Goal: Task Accomplishment & Management: Use online tool/utility

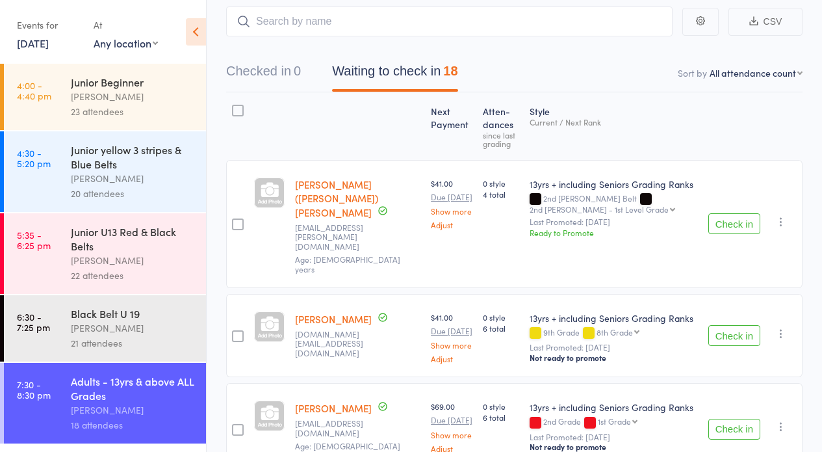
scroll to position [119, 0]
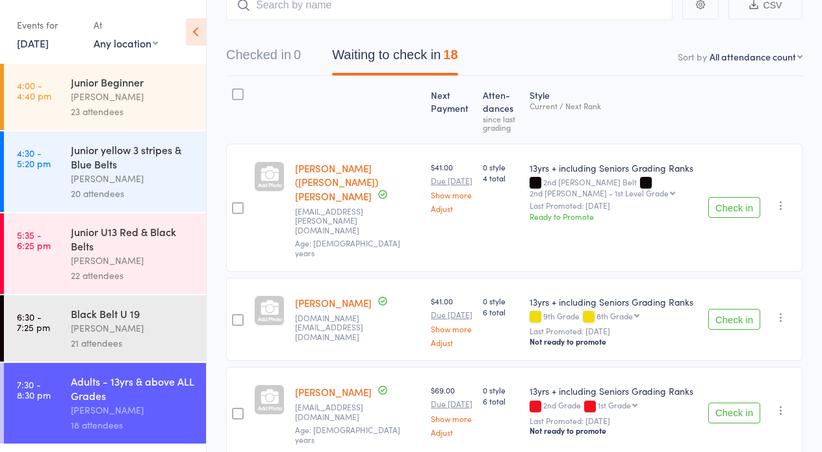
click at [728, 402] on button "Check in" at bounding box center [734, 412] width 52 height 21
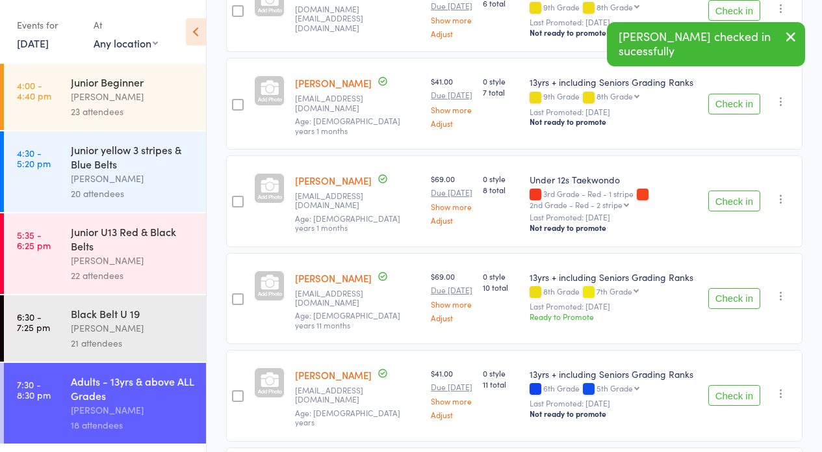
scroll to position [453, 0]
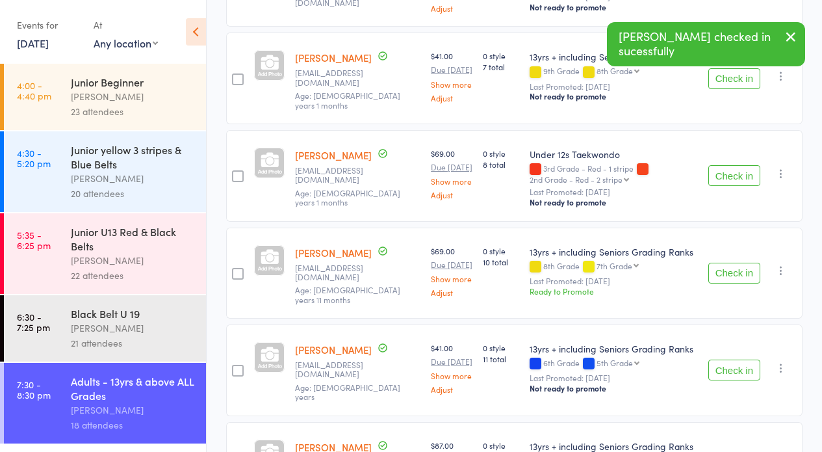
click at [734, 370] on button "Check in" at bounding box center [734, 369] width 52 height 21
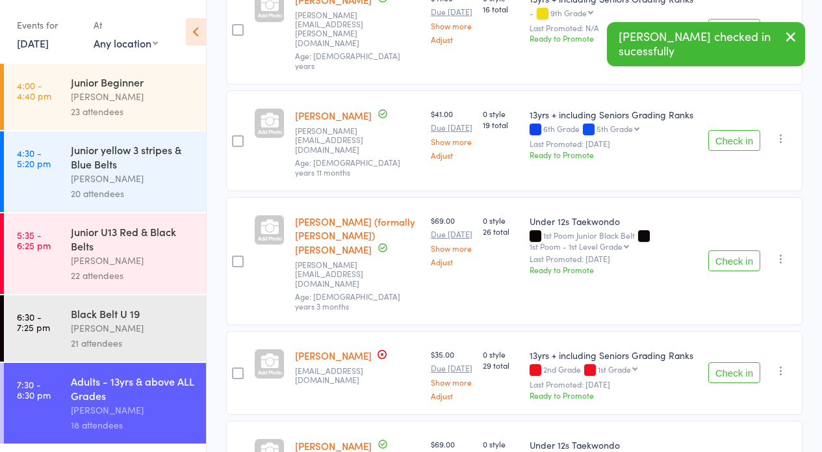
scroll to position [966, 0]
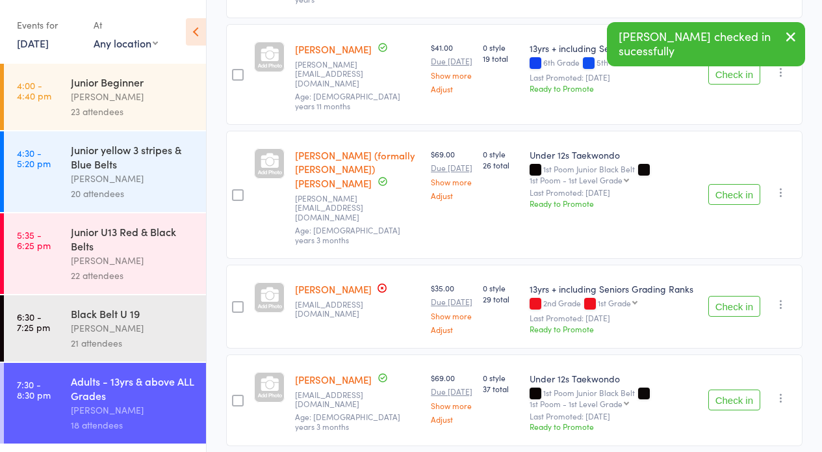
drag, startPoint x: 718, startPoint y: 257, endPoint x: 532, endPoint y: 311, distance: 193.5
click at [716, 296] on button "Check in" at bounding box center [734, 306] width 52 height 21
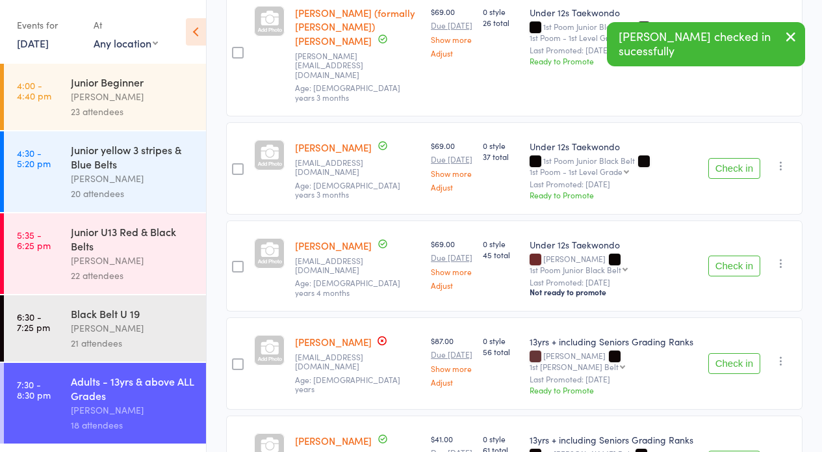
scroll to position [1134, 0]
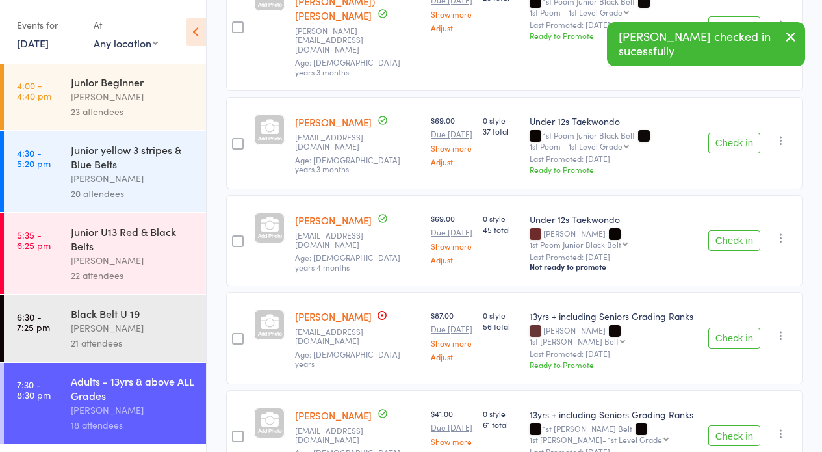
click at [724, 327] on button "Check in" at bounding box center [734, 337] width 52 height 21
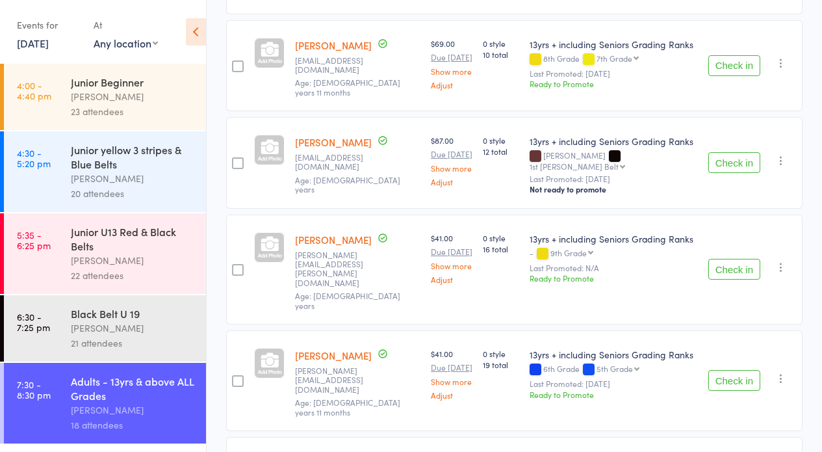
scroll to position [0, 0]
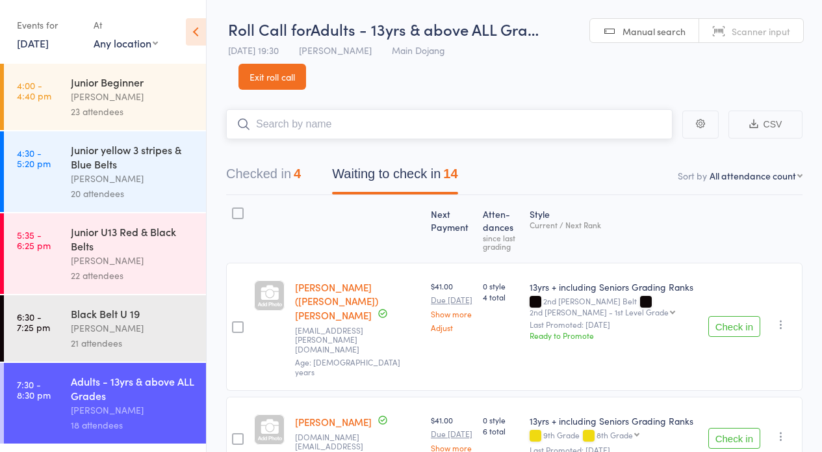
click at [333, 123] on input "search" at bounding box center [449, 124] width 446 height 30
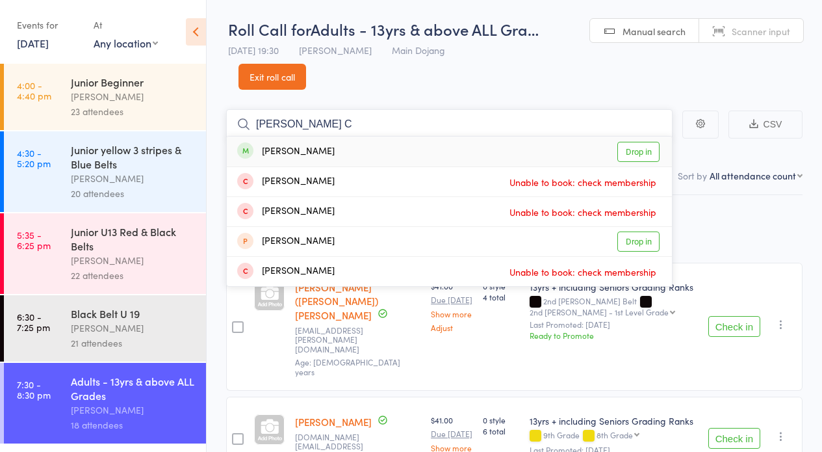
type input "[PERSON_NAME] C"
click at [635, 147] on link "Drop in" at bounding box center [638, 152] width 42 height 20
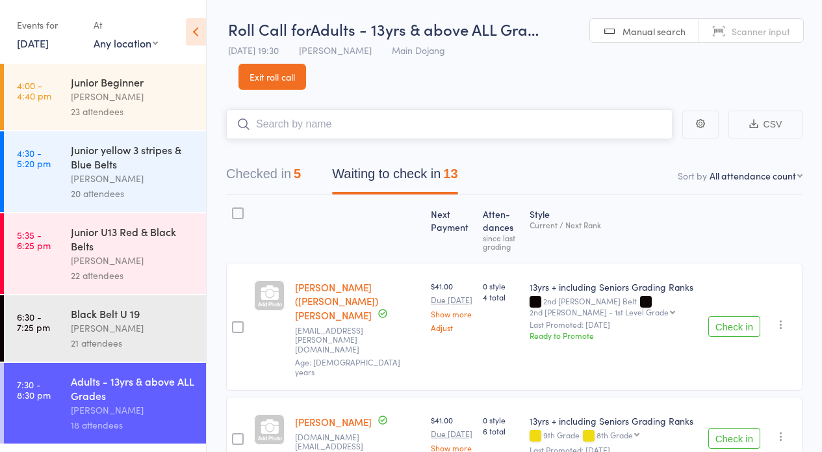
click at [403, 172] on button "Waiting to check in 13" at bounding box center [394, 177] width 125 height 34
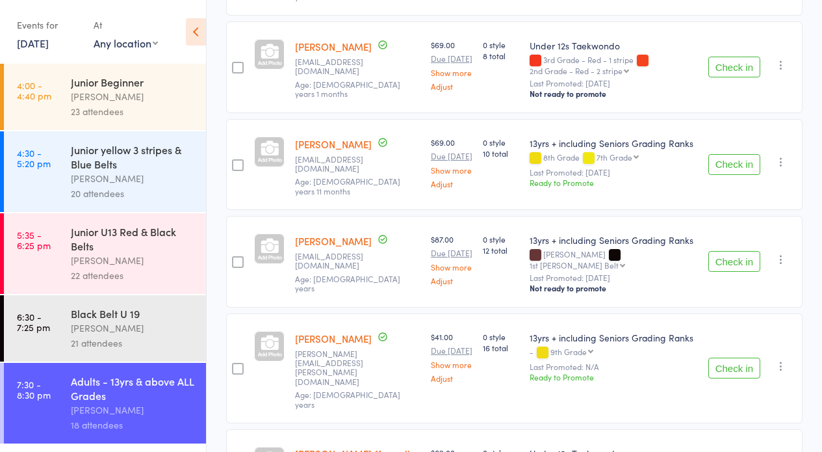
scroll to position [673, 0]
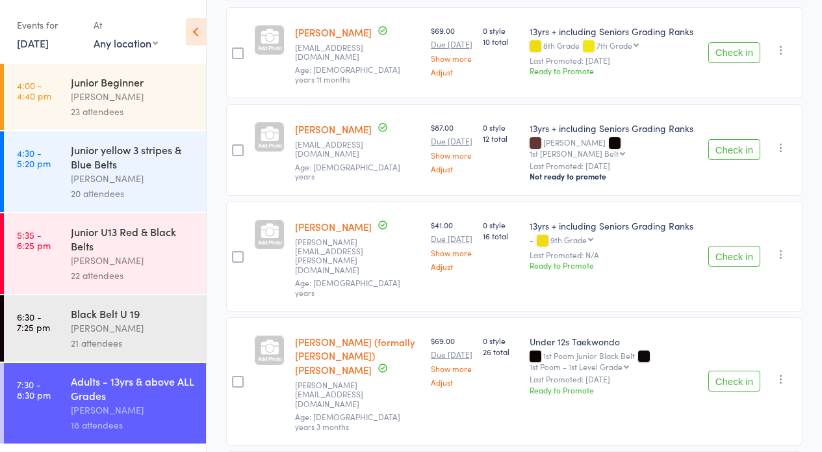
click at [724, 251] on button "Check in" at bounding box center [734, 256] width 52 height 21
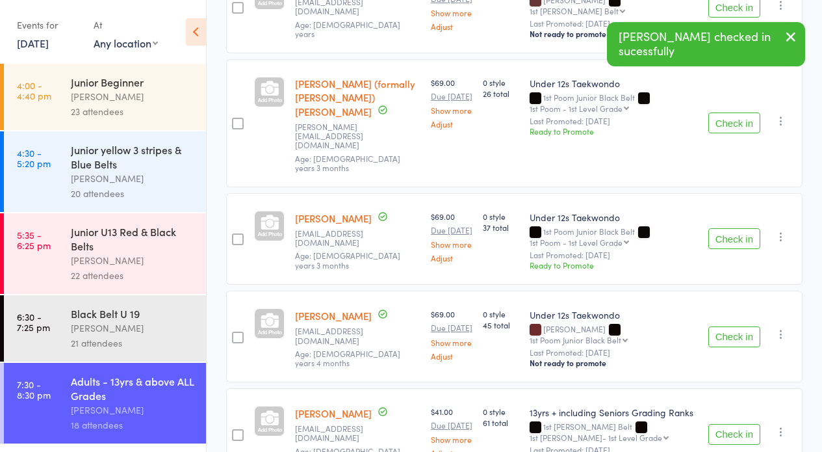
scroll to position [954, 0]
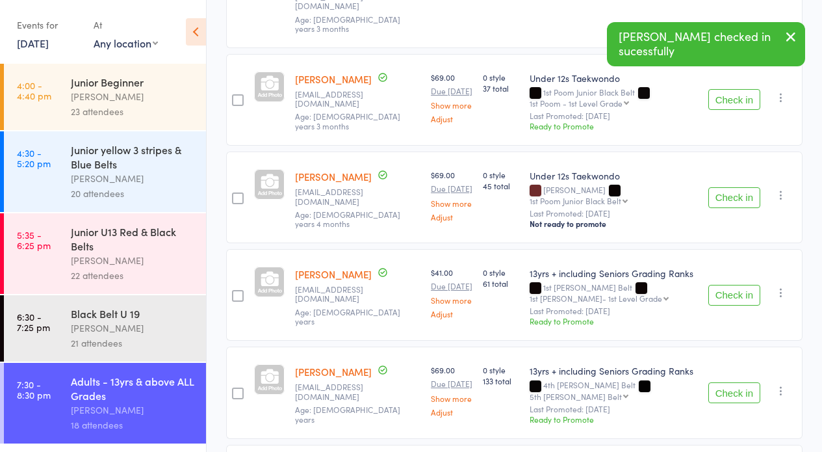
click at [735, 285] on button "Check in" at bounding box center [734, 295] width 52 height 21
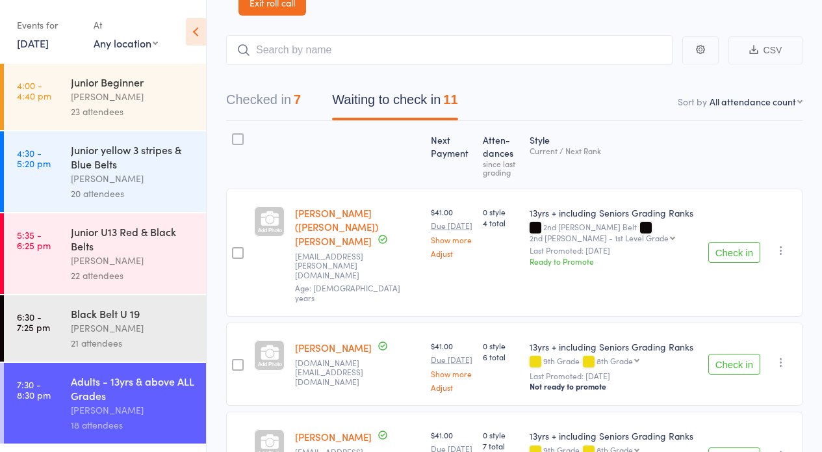
scroll to position [201, 0]
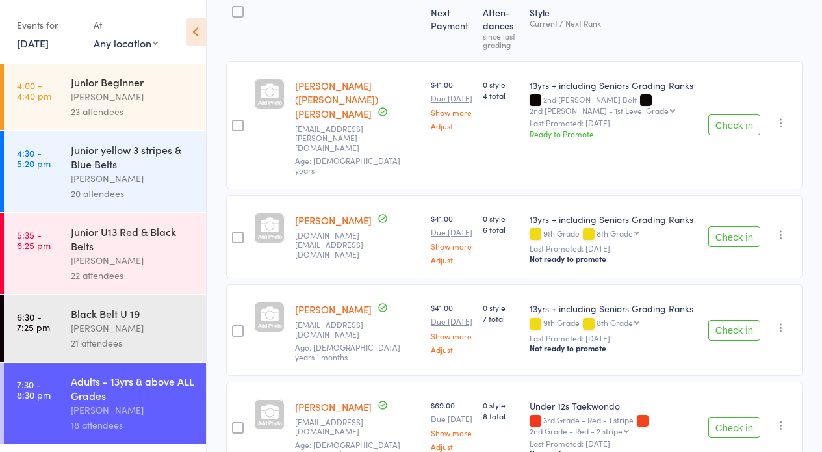
click at [724, 320] on button "Check in" at bounding box center [734, 330] width 52 height 21
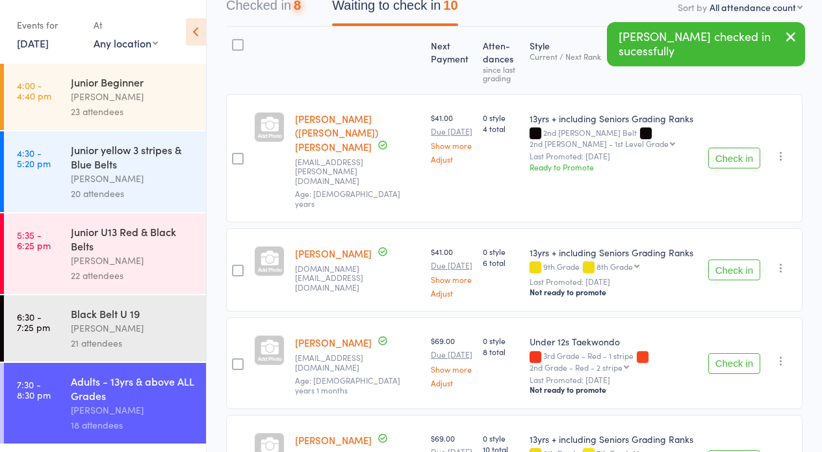
scroll to position [0, 0]
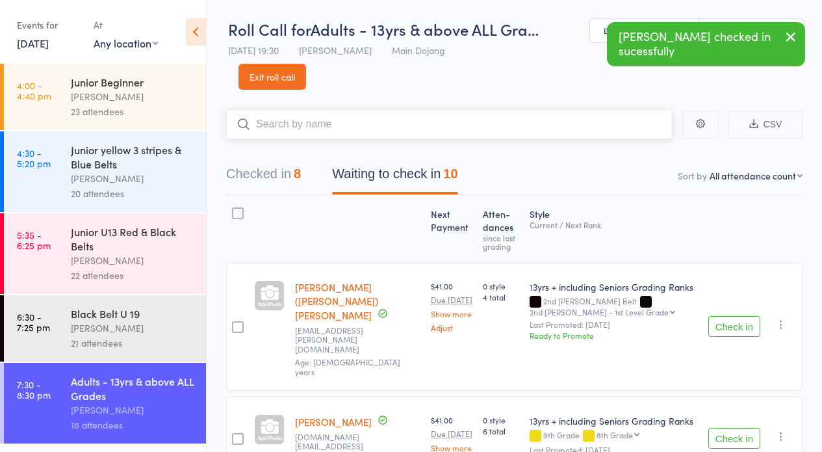
click at [303, 126] on input "search" at bounding box center [449, 124] width 446 height 30
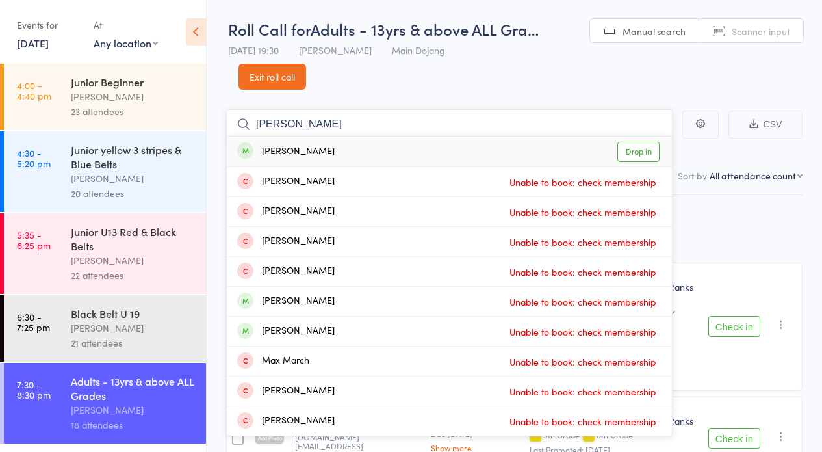
type input "Maggie"
click at [641, 146] on link "Drop in" at bounding box center [638, 152] width 42 height 20
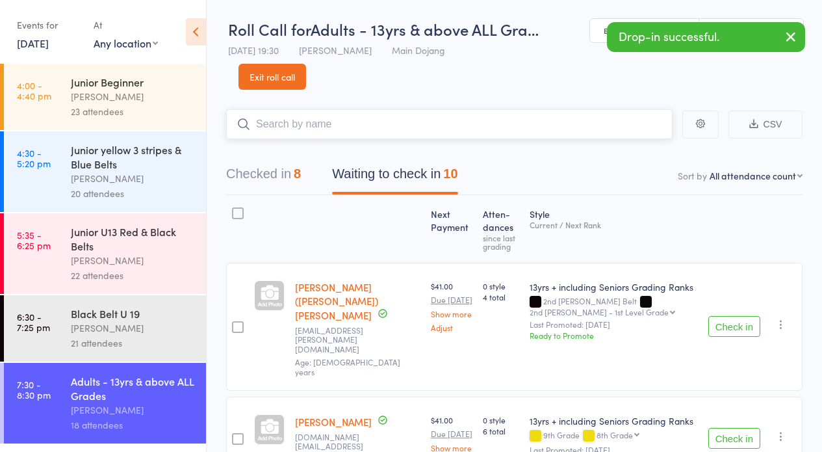
click at [359, 170] on button "Waiting to check in 10" at bounding box center [394, 177] width 125 height 34
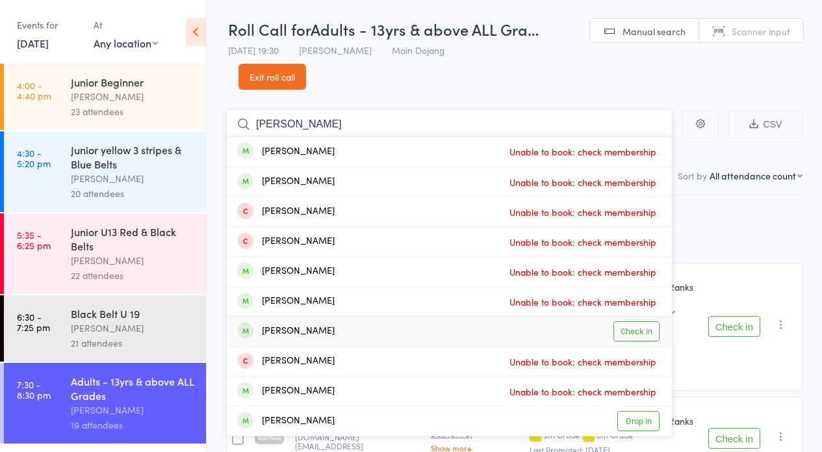
type input "Ryan"
click at [636, 331] on link "Check in" at bounding box center [636, 331] width 46 height 20
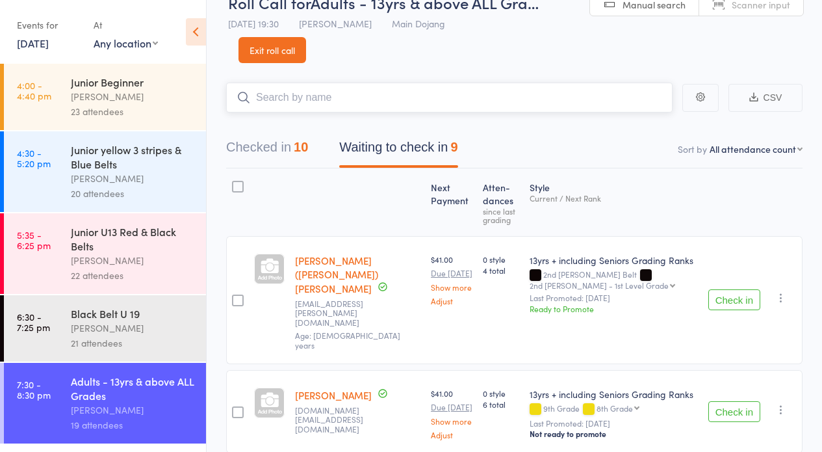
scroll to position [29, 0]
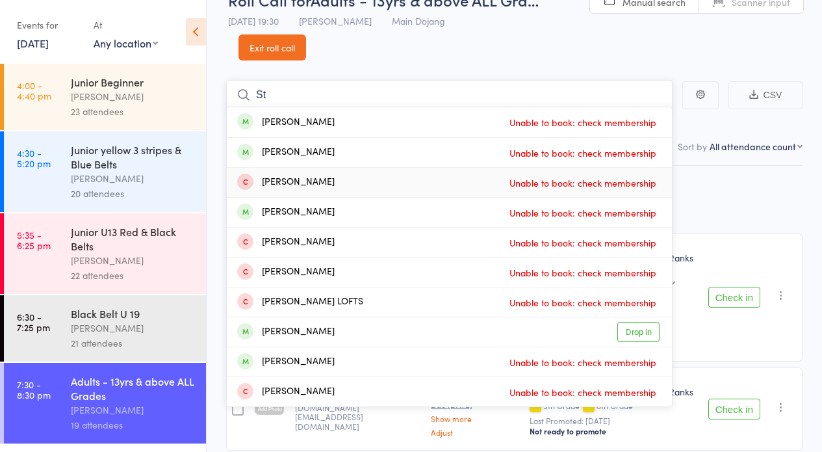
type input "S"
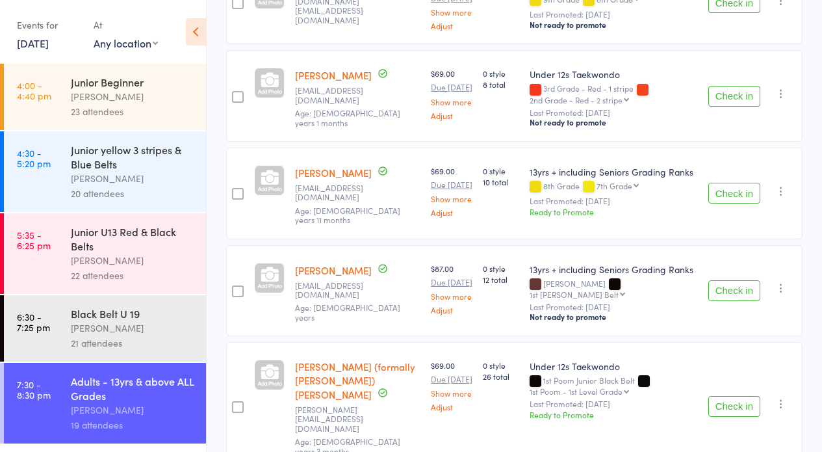
scroll to position [72, 0]
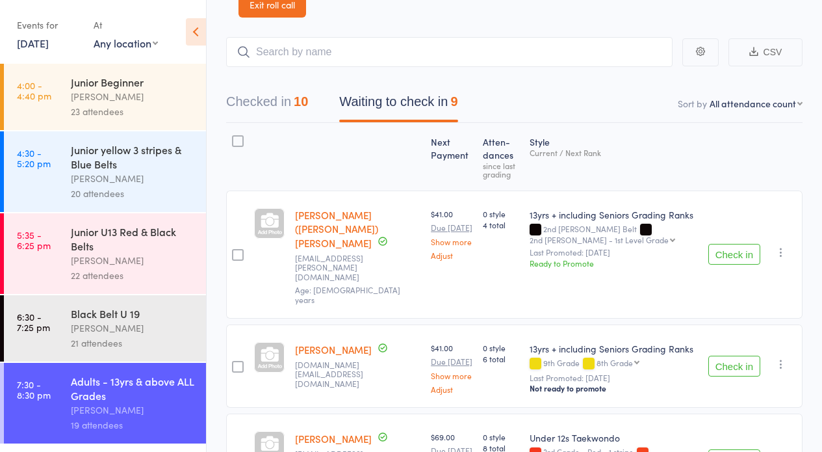
drag, startPoint x: 721, startPoint y: 237, endPoint x: 678, endPoint y: 252, distance: 45.4
click at [721, 244] on button "Check in" at bounding box center [734, 254] width 52 height 21
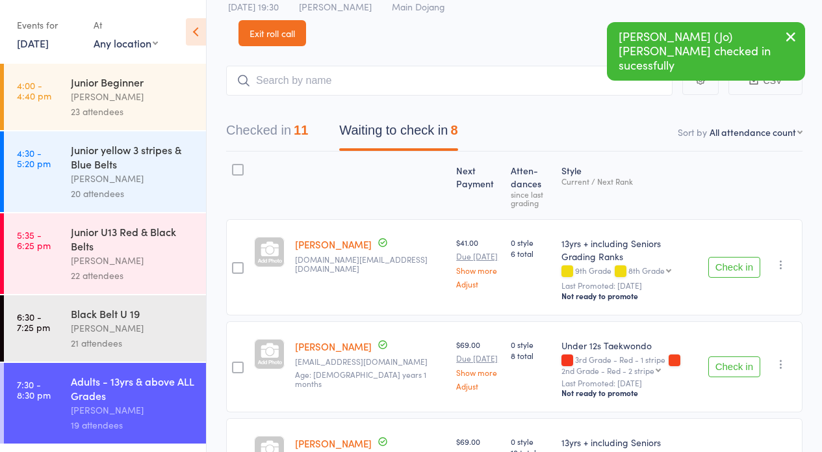
scroll to position [0, 0]
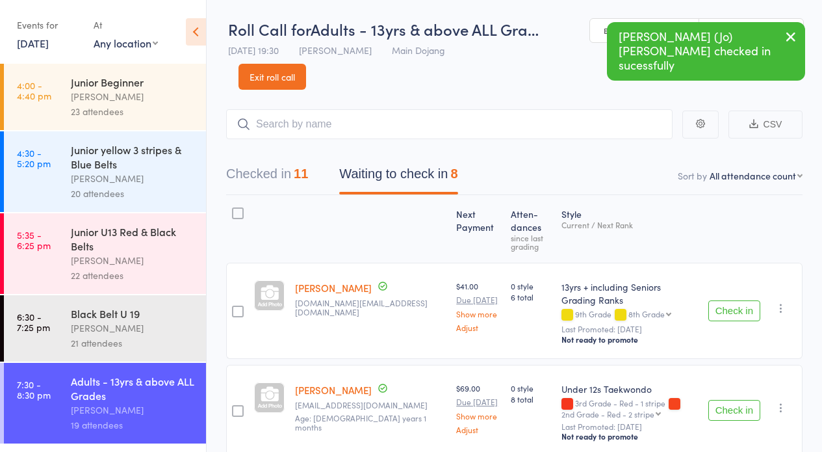
click at [793, 32] on icon "button" at bounding box center [791, 37] width 16 height 16
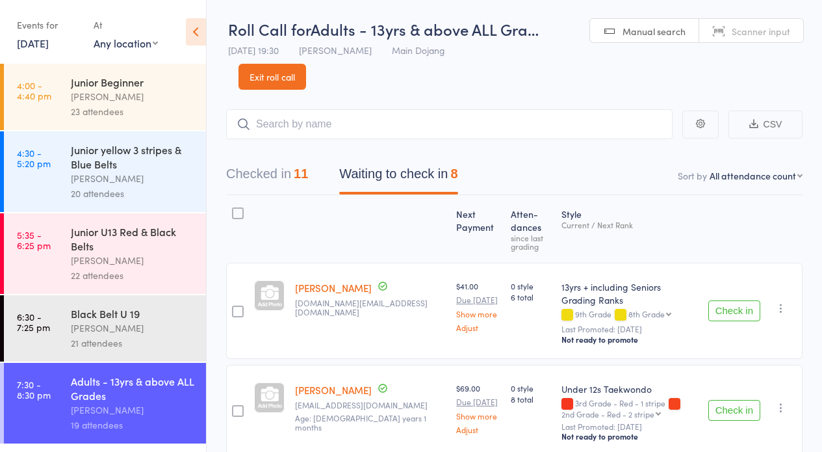
click at [269, 73] on link "Exit roll call" at bounding box center [272, 77] width 68 height 26
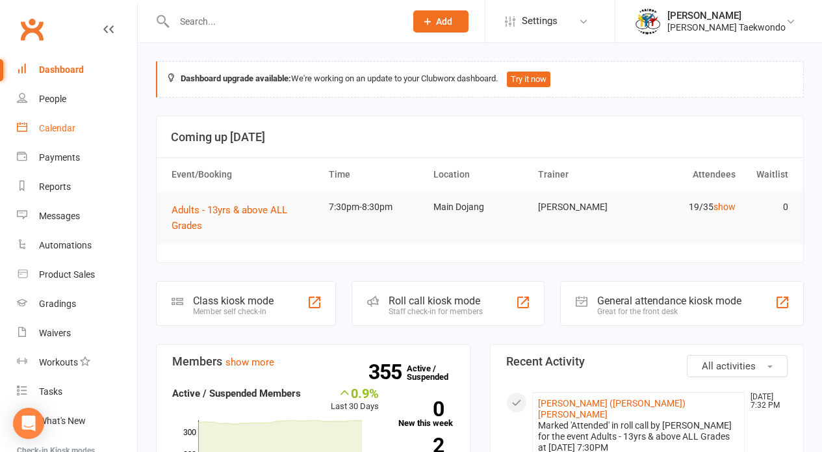
click at [49, 124] on div "Calendar" at bounding box center [57, 128] width 36 height 10
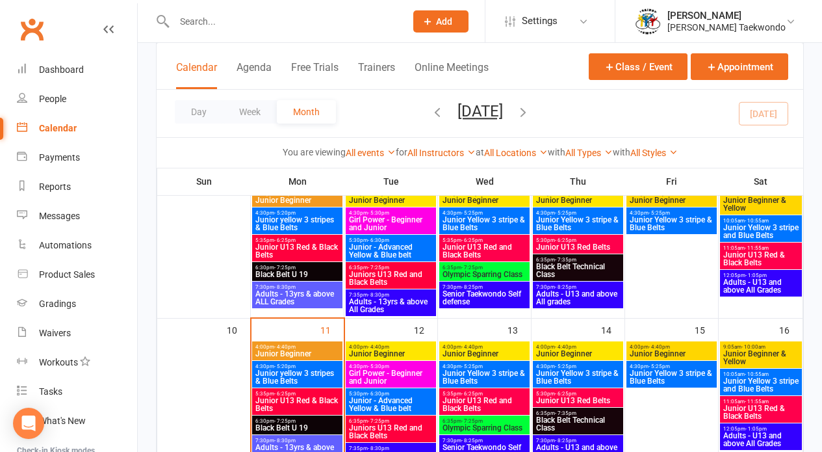
scroll to position [311, 0]
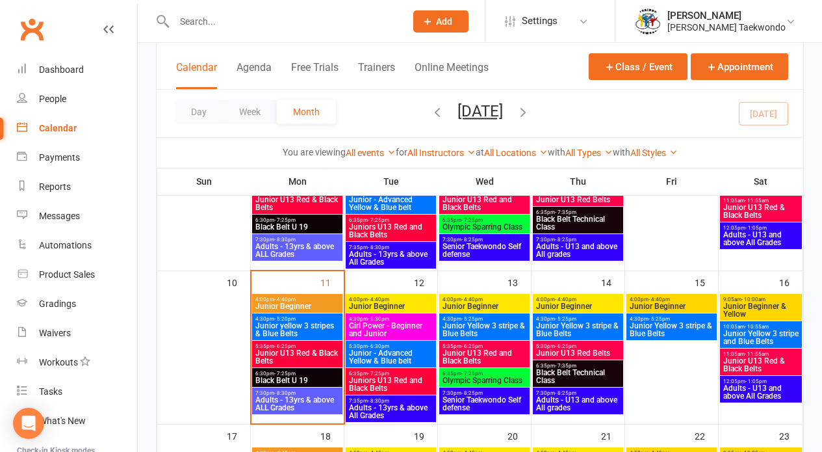
click at [313, 376] on span "Black Belt U 19" at bounding box center [297, 380] width 85 height 8
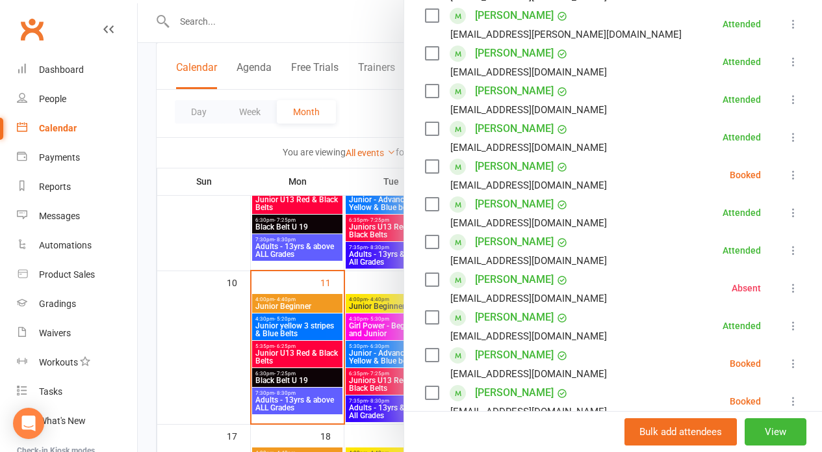
scroll to position [856, 0]
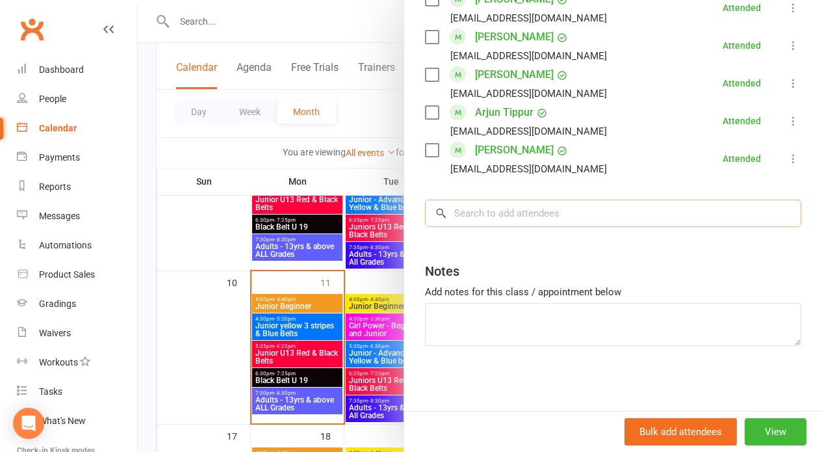
click at [477, 204] on input "search" at bounding box center [613, 212] width 376 height 27
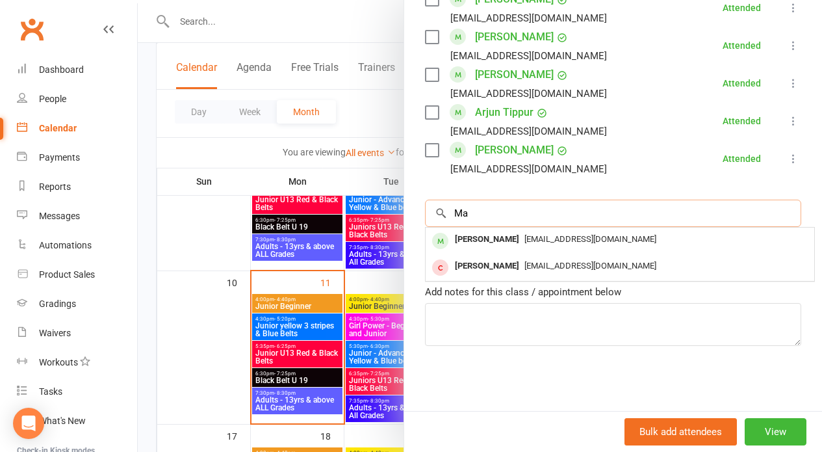
type input "M"
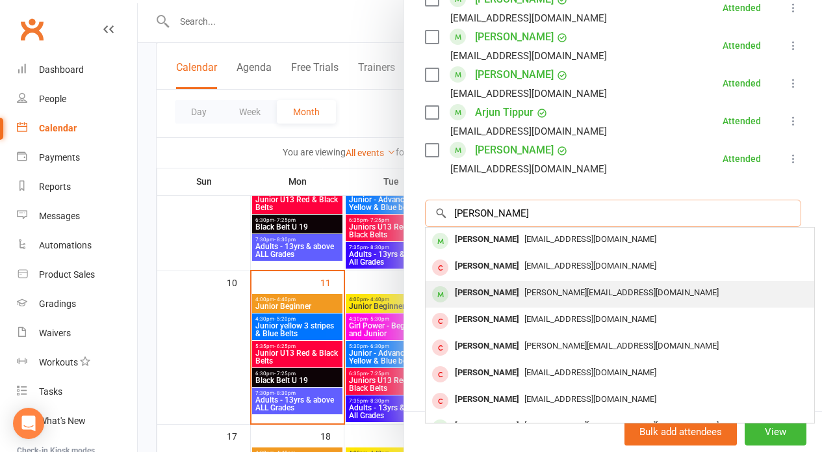
type input "Stella"
click at [524, 292] on span "nicole@holidayandcruise.com.au" at bounding box center [621, 292] width 194 height 10
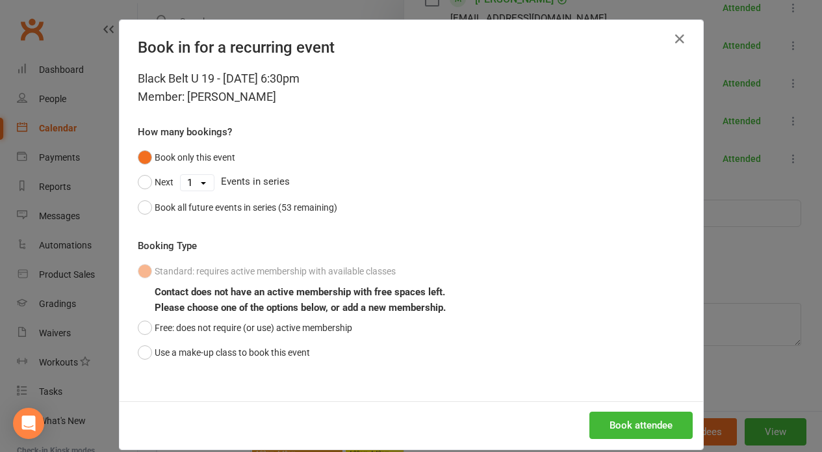
click at [129, 347] on div "Black Belt U 19 - Aug 11, 2025 6:30pm Member: Stella King How many bookings? Bo…" at bounding box center [411, 235] width 583 height 331
click at [141, 350] on button "Use a make-up class to book this event" at bounding box center [224, 352] width 172 height 25
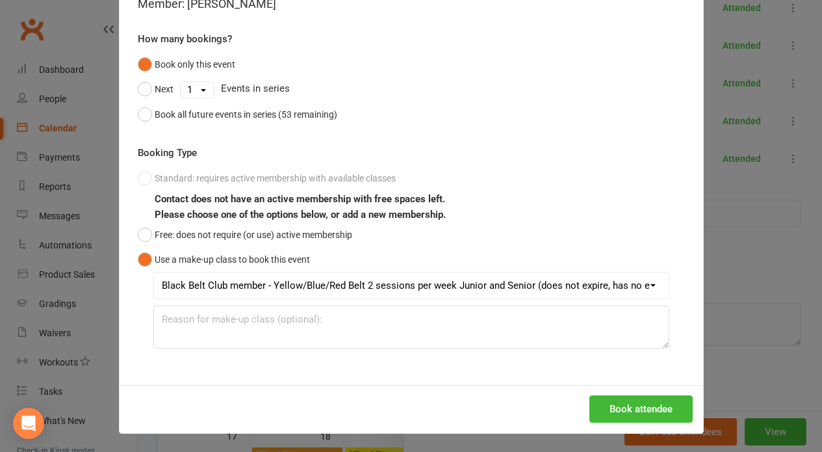
scroll to position [470, 0]
click at [627, 401] on button "Book attendee" at bounding box center [640, 408] width 103 height 27
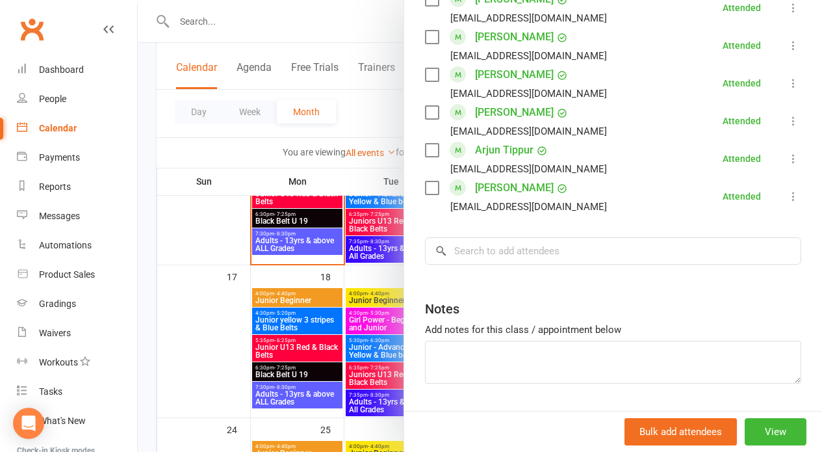
click at [222, 365] on div at bounding box center [480, 226] width 684 height 452
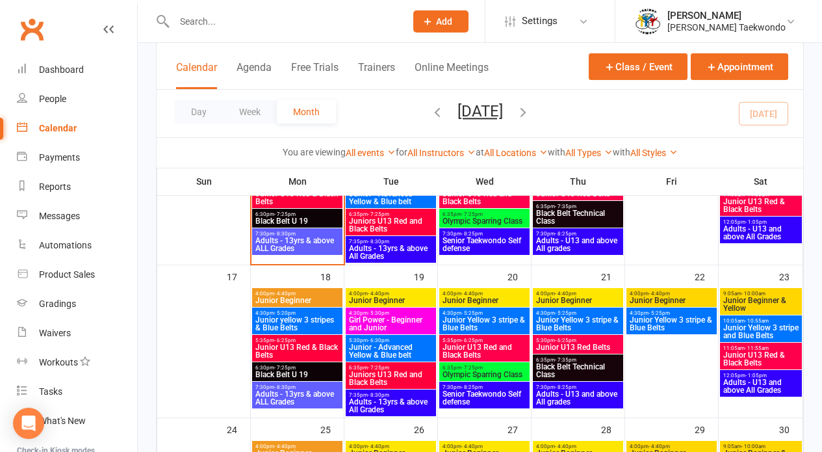
click at [278, 238] on span "Adults - 13yrs & above ALL Grades" at bounding box center [297, 244] width 85 height 16
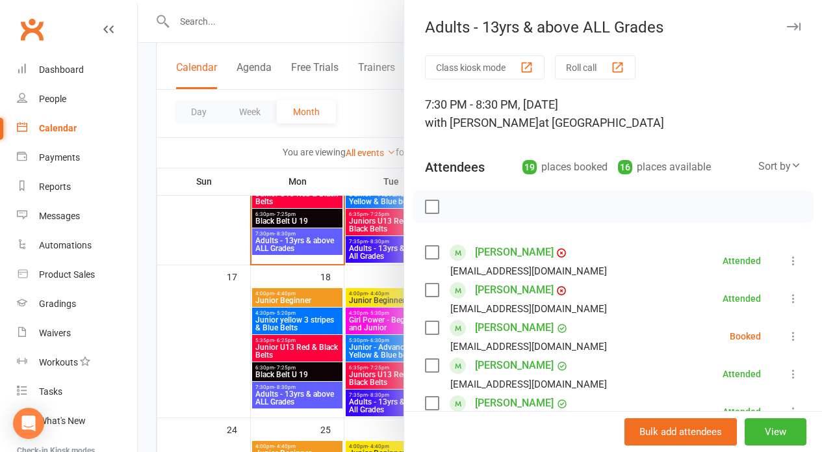
click at [167, 287] on div at bounding box center [480, 226] width 684 height 452
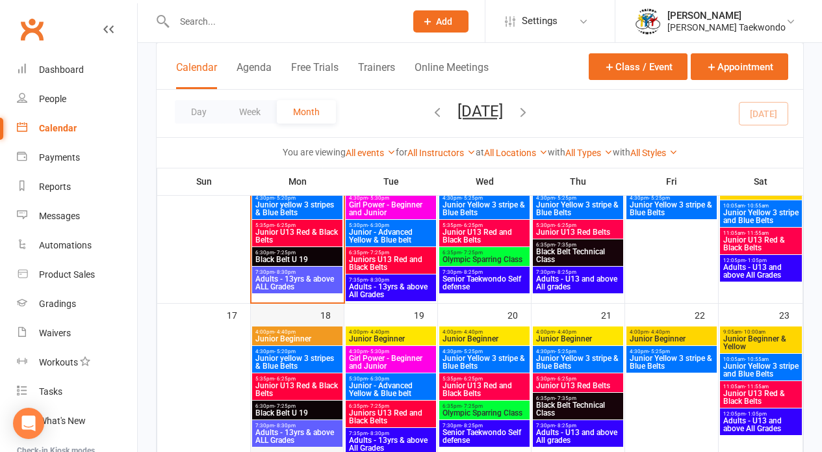
scroll to position [400, 0]
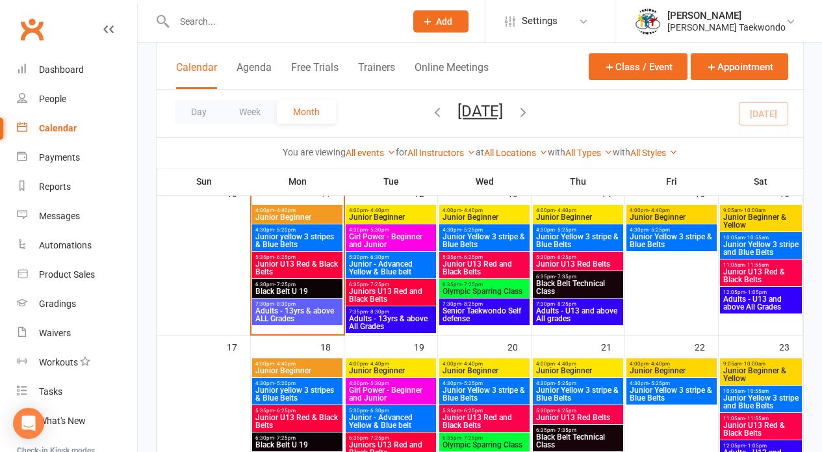
click at [280, 319] on span "Adults - 13yrs & above ALL Grades" at bounding box center [297, 315] width 85 height 16
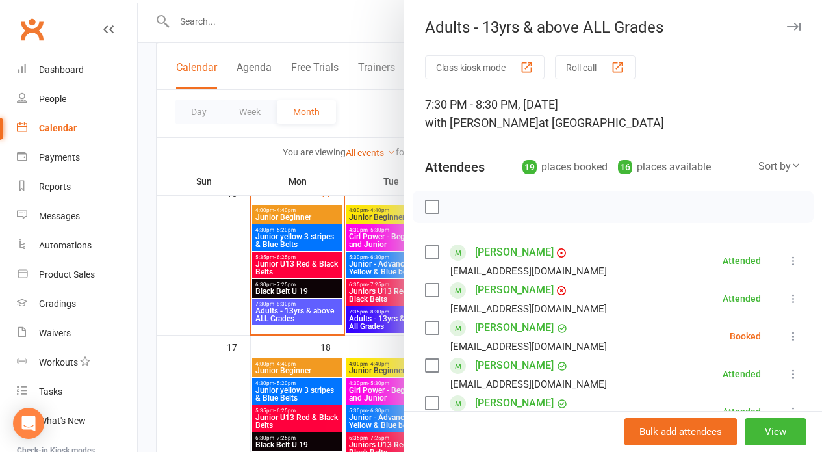
click at [580, 68] on button "Roll call" at bounding box center [595, 67] width 81 height 24
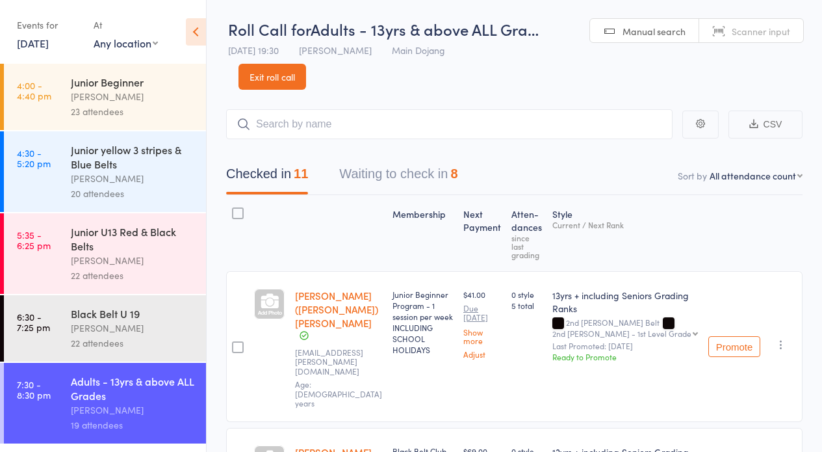
click at [422, 172] on button "Waiting to check in 8" at bounding box center [398, 177] width 118 height 34
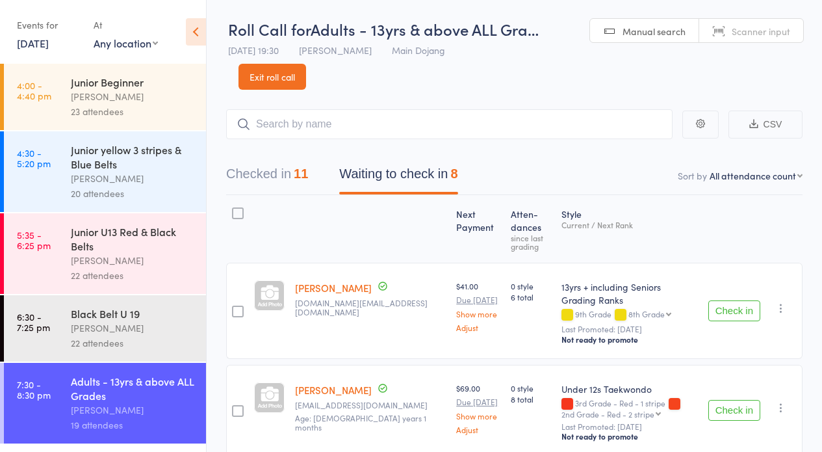
click at [726, 306] on button "Check in" at bounding box center [734, 310] width 52 height 21
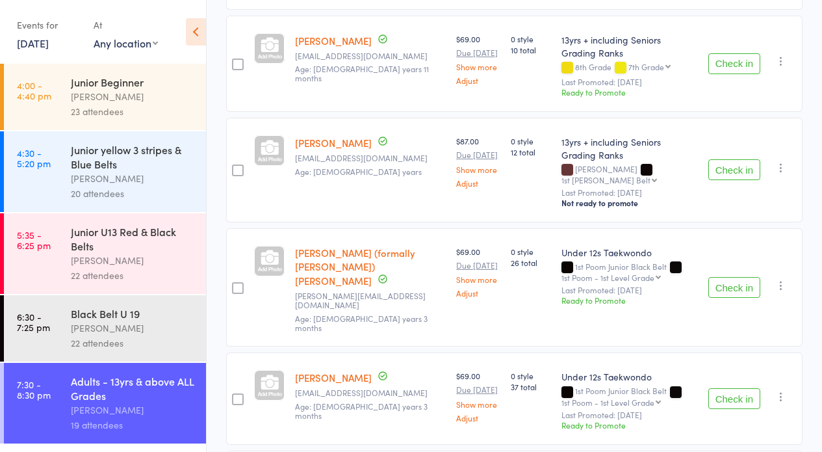
scroll to position [357, 0]
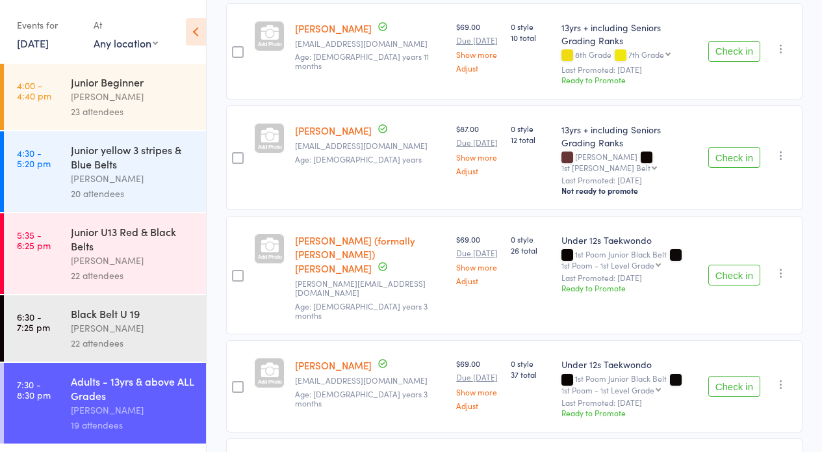
click at [723, 376] on button "Check in" at bounding box center [734, 386] width 52 height 21
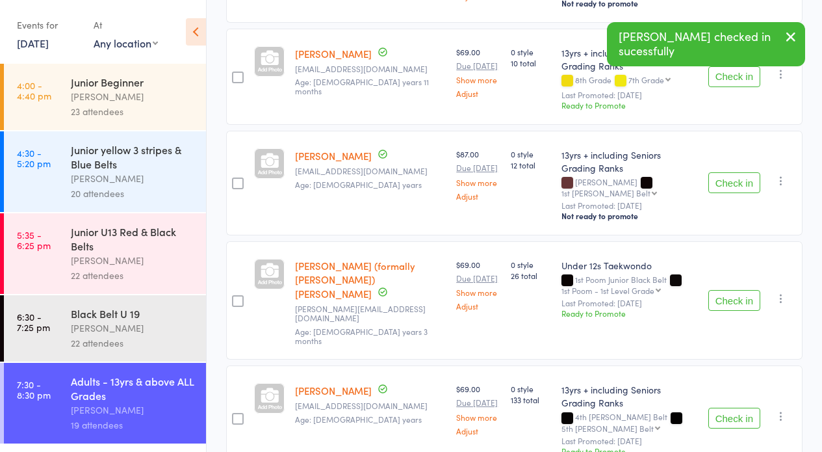
scroll to position [322, 0]
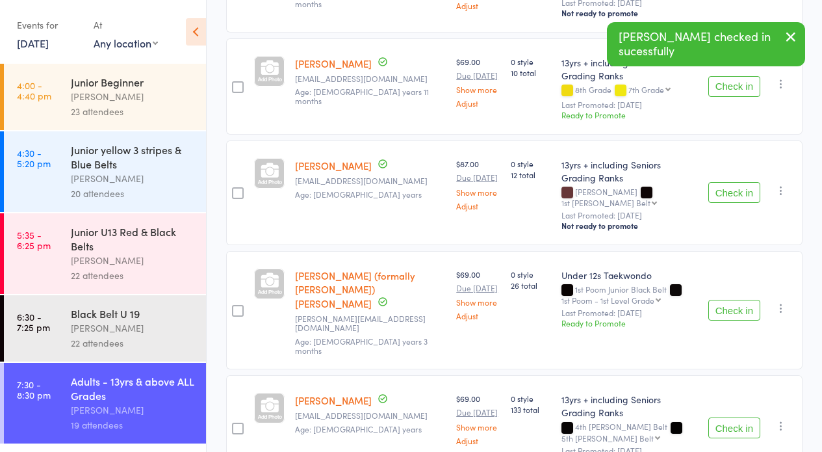
click at [717, 300] on button "Check in" at bounding box center [734, 310] width 52 height 21
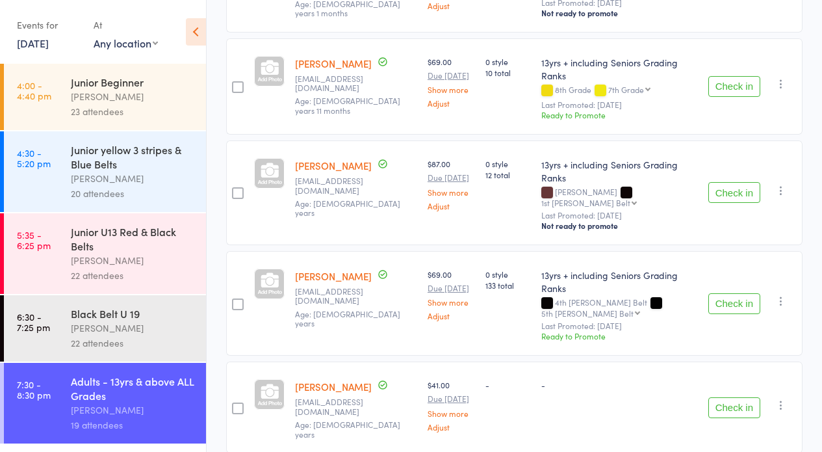
click at [724, 397] on button "Check in" at bounding box center [734, 407] width 52 height 21
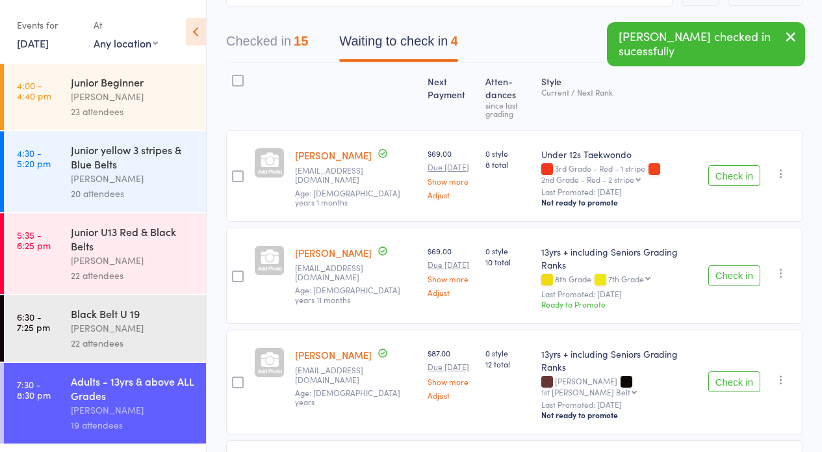
scroll to position [123, 0]
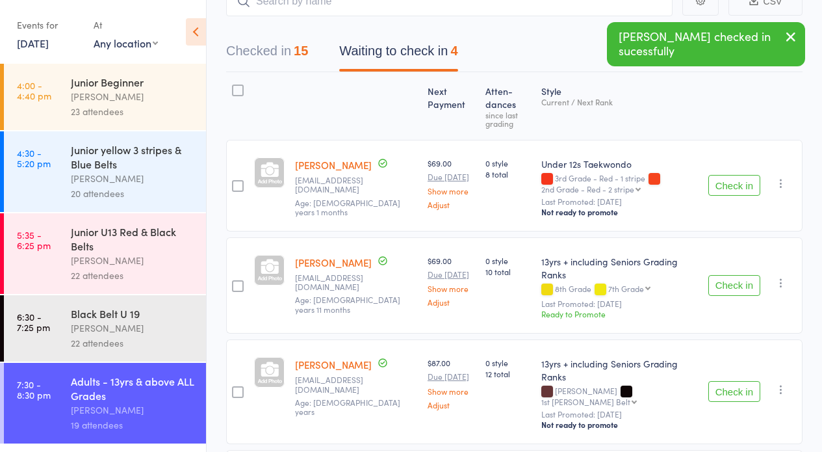
click at [741, 188] on button "Check in" at bounding box center [734, 185] width 52 height 21
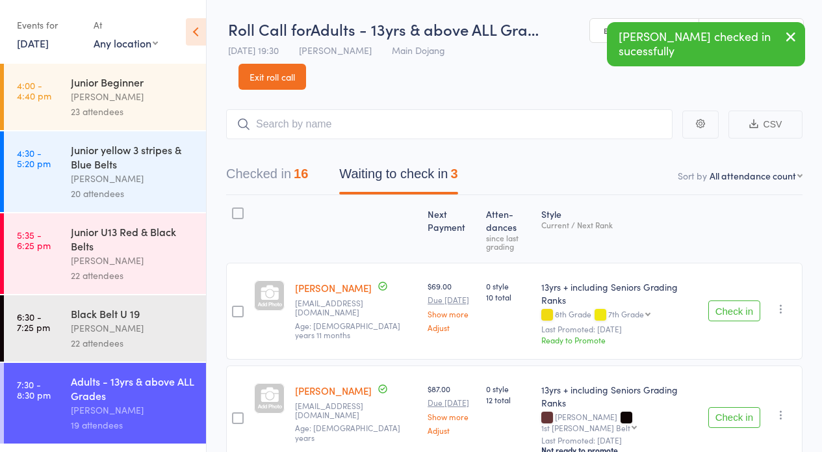
scroll to position [0, 0]
click at [280, 169] on button "Checked in 16" at bounding box center [267, 177] width 82 height 34
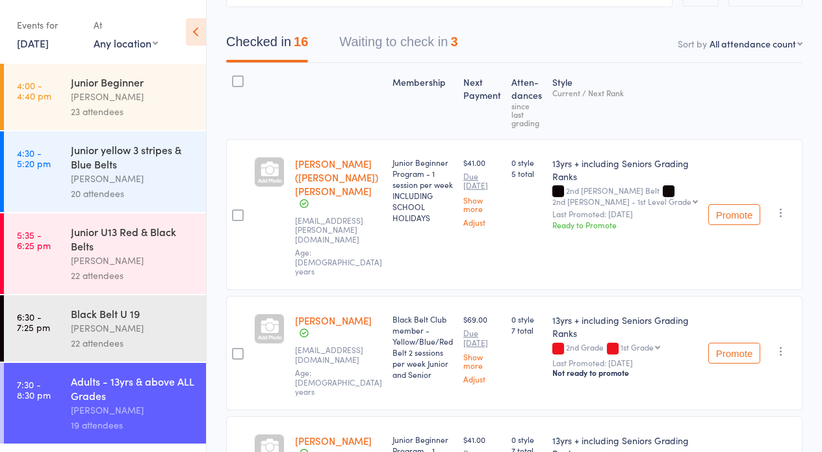
scroll to position [70, 0]
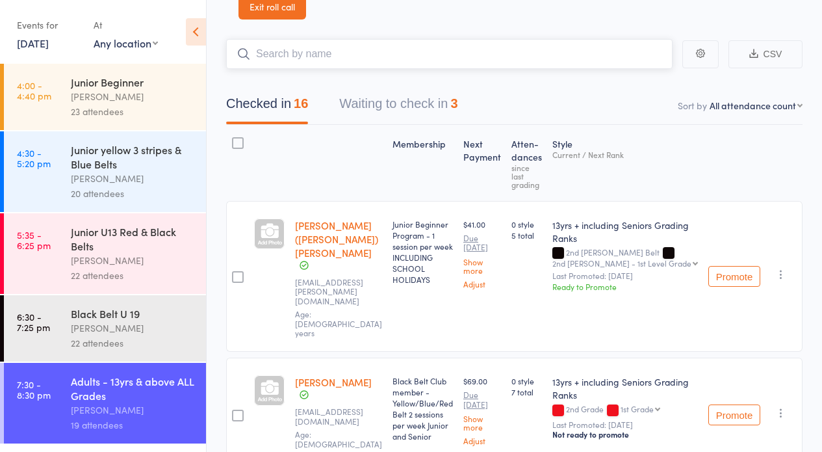
click at [370, 54] on input "search" at bounding box center [449, 54] width 446 height 30
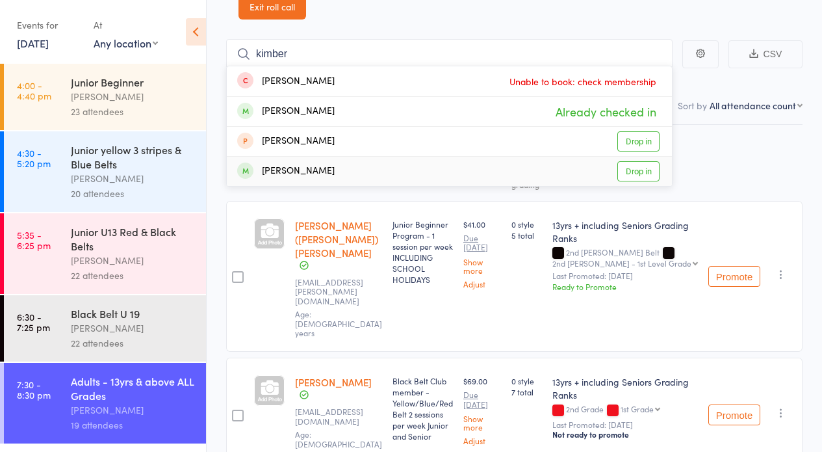
click at [795, 357] on div "Promote Undo check-in Promote Send message Add Note Add Task Add Flag Remove Ma…" at bounding box center [752, 414] width 99 height 114
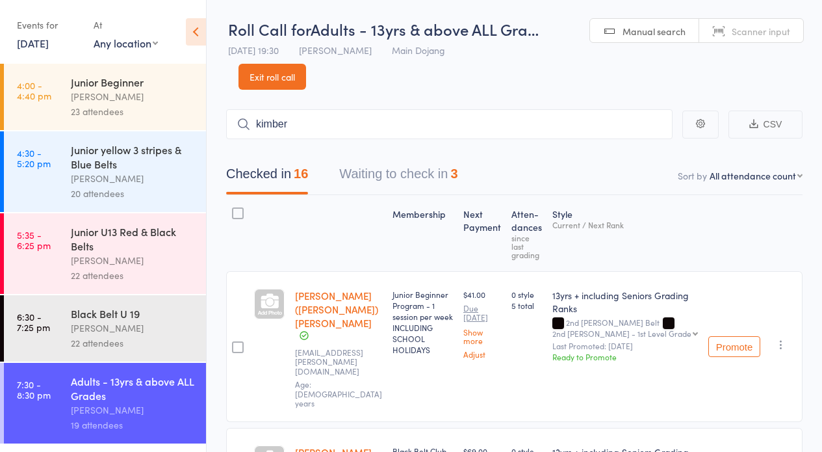
scroll to position [0, 0]
click at [576, 128] on input "kimber" at bounding box center [449, 124] width 446 height 30
type input "k"
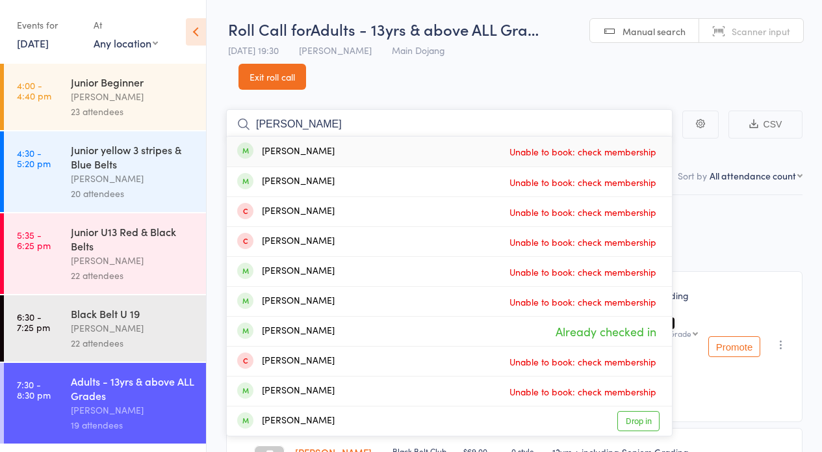
type input "ryan"
click at [287, 77] on link "Exit roll call" at bounding box center [272, 77] width 68 height 26
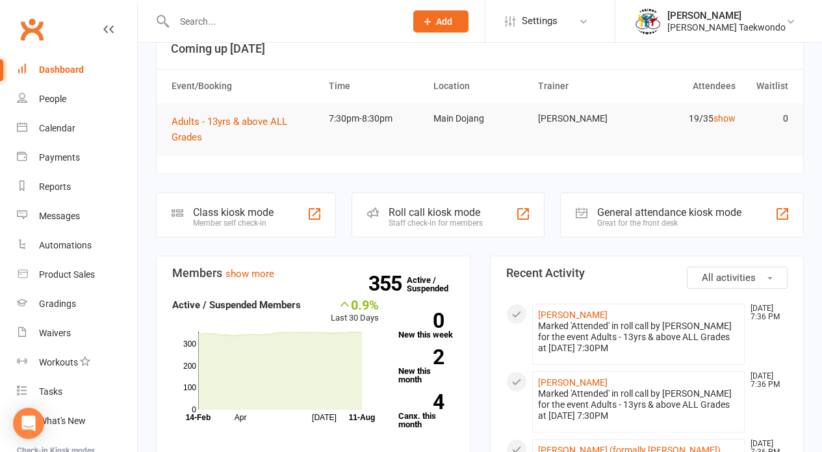
scroll to position [14, 0]
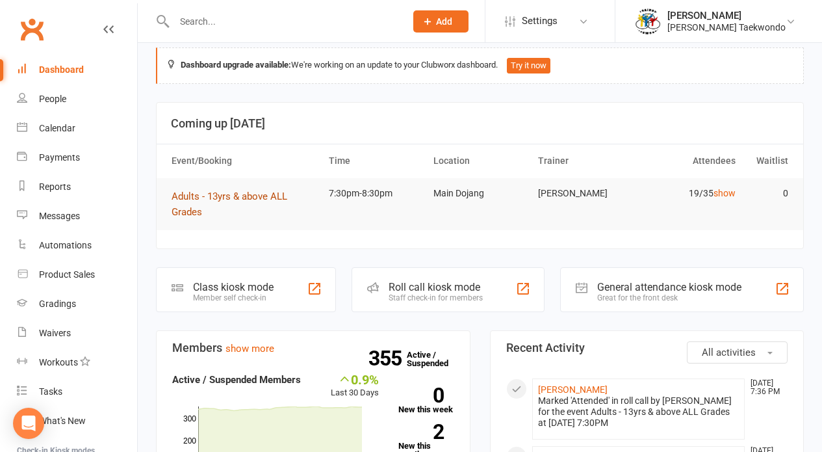
click at [252, 195] on span "Adults - 13yrs & above ALL Grades" at bounding box center [230, 203] width 116 height 27
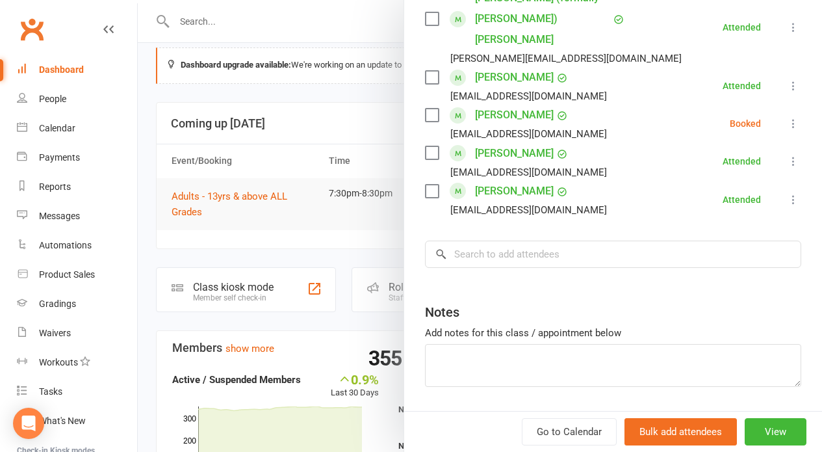
scroll to position [823, 0]
click at [534, 241] on input "search" at bounding box center [613, 254] width 376 height 27
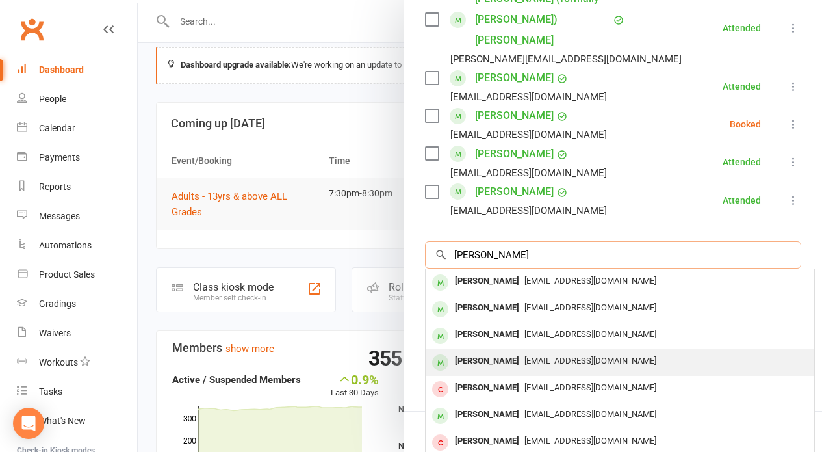
type input "ryan"
click at [548, 355] on span "Rytaz_123@hotmail.com" at bounding box center [590, 360] width 132 height 10
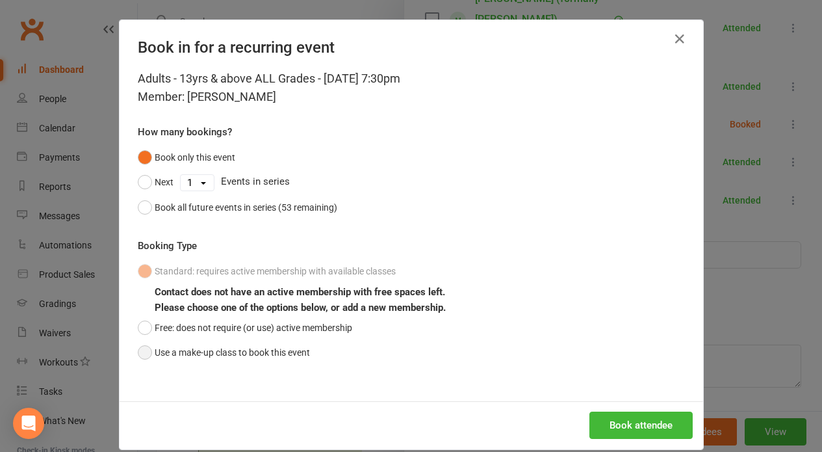
click at [183, 360] on button "Use a make-up class to book this event" at bounding box center [224, 352] width 172 height 25
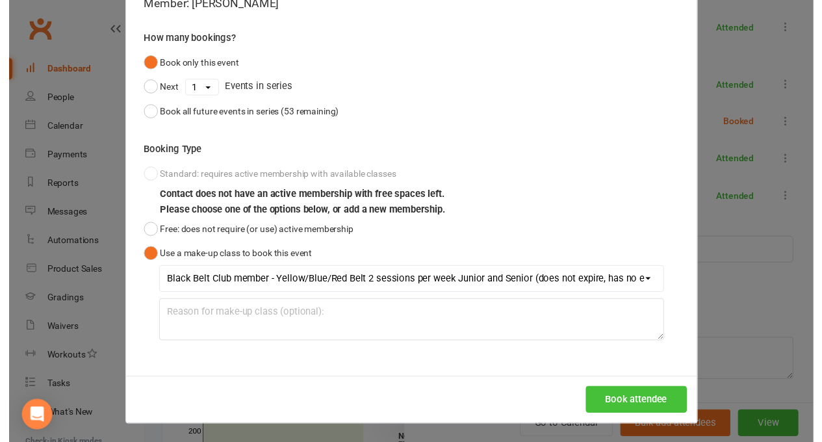
scroll to position [93, 0]
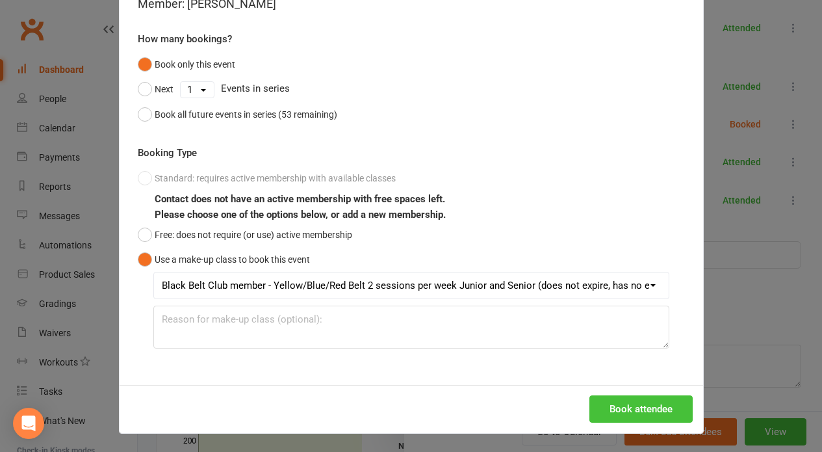
click at [619, 407] on button "Book attendee" at bounding box center [640, 408] width 103 height 27
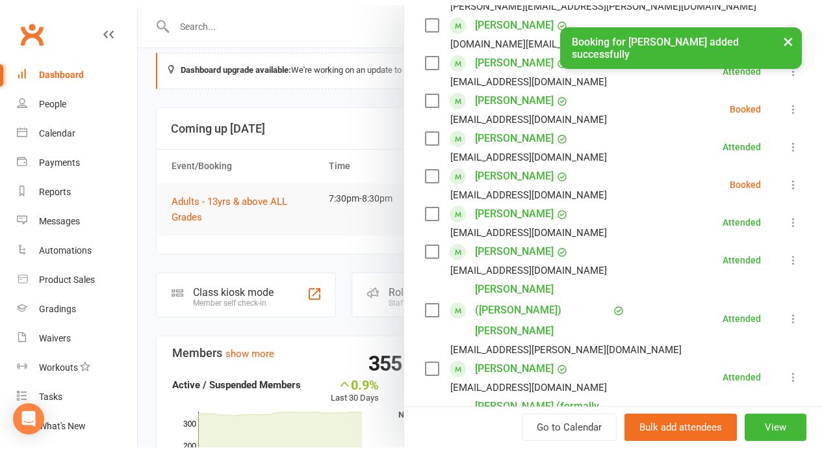
scroll to position [442, 0]
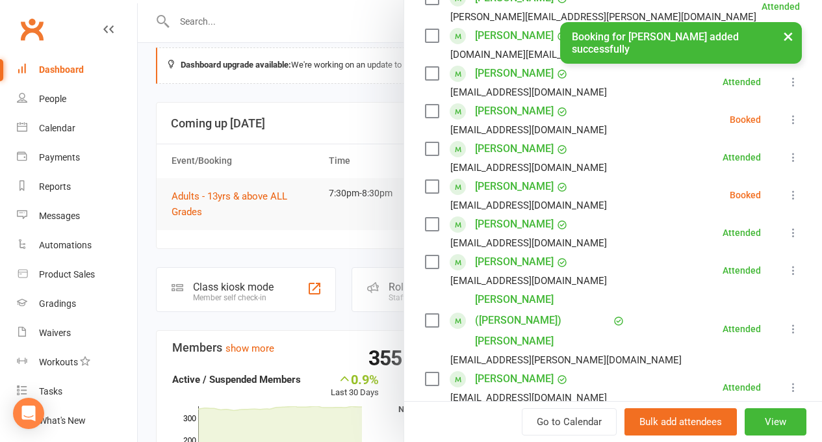
click at [787, 201] on icon at bounding box center [793, 194] width 13 height 13
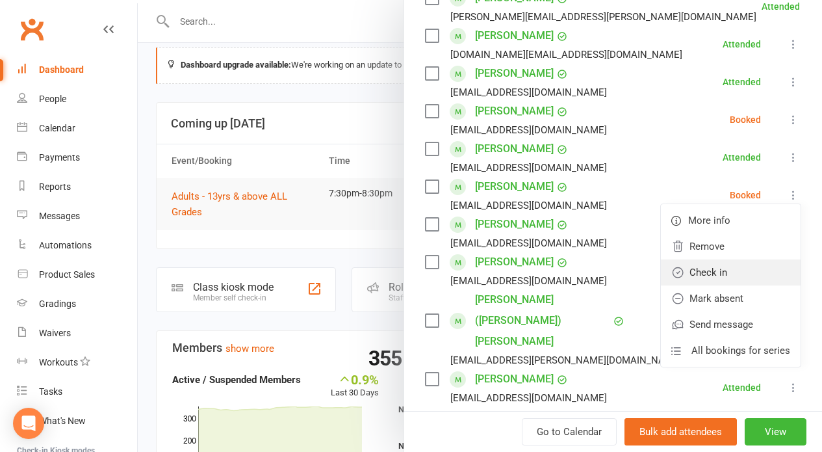
click at [674, 285] on link "Check in" at bounding box center [731, 272] width 140 height 26
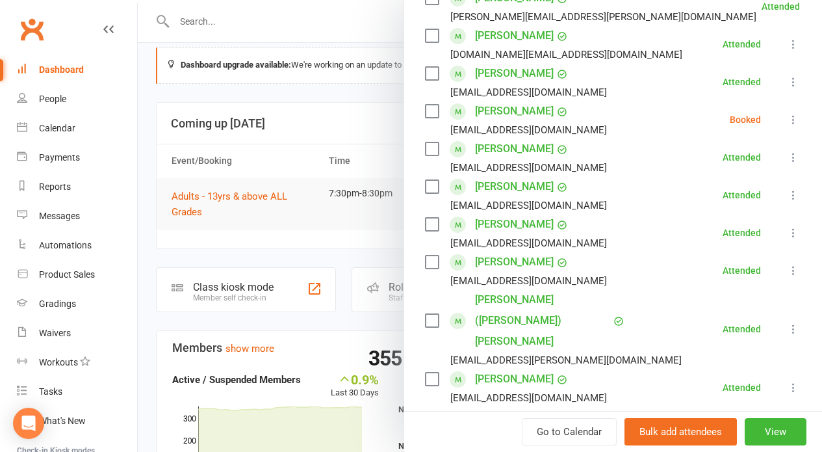
click at [787, 201] on icon at bounding box center [793, 194] width 13 height 13
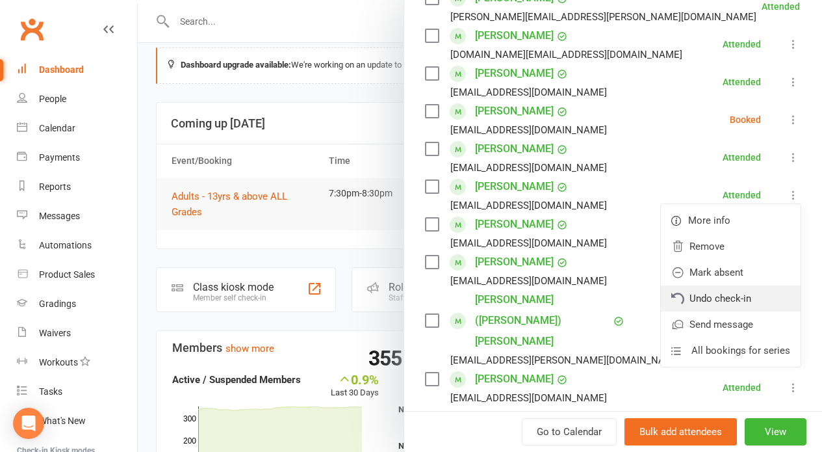
click at [717, 311] on link "Undo check-in" at bounding box center [731, 298] width 140 height 26
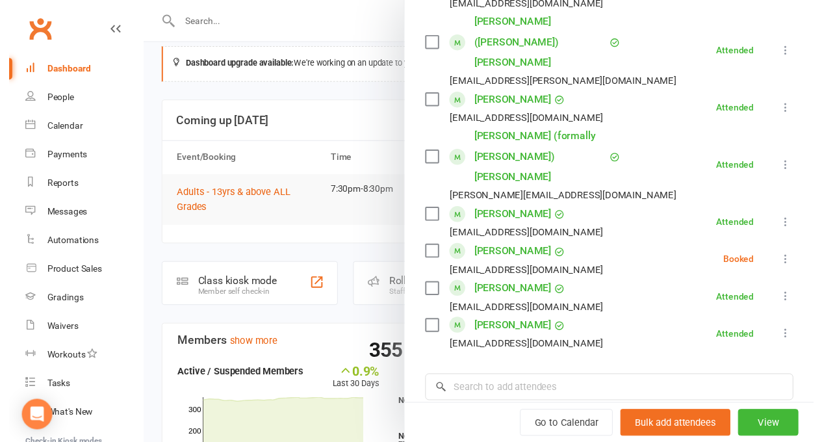
scroll to position [745, 0]
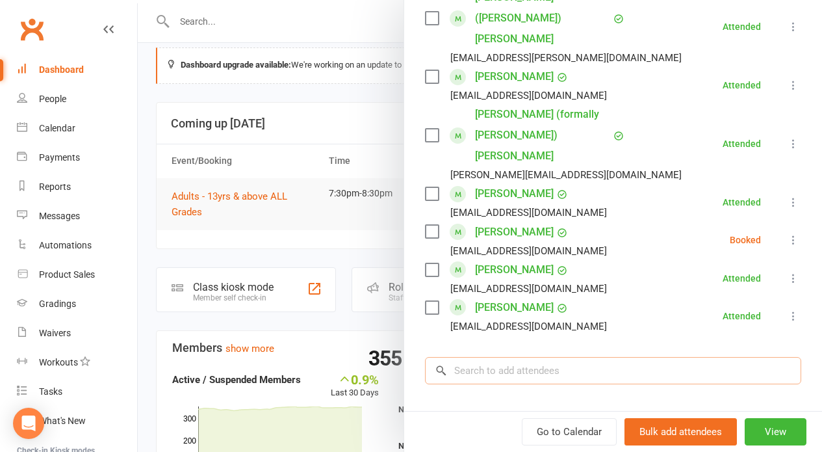
click at [607, 357] on input "search" at bounding box center [613, 370] width 376 height 27
type input "l"
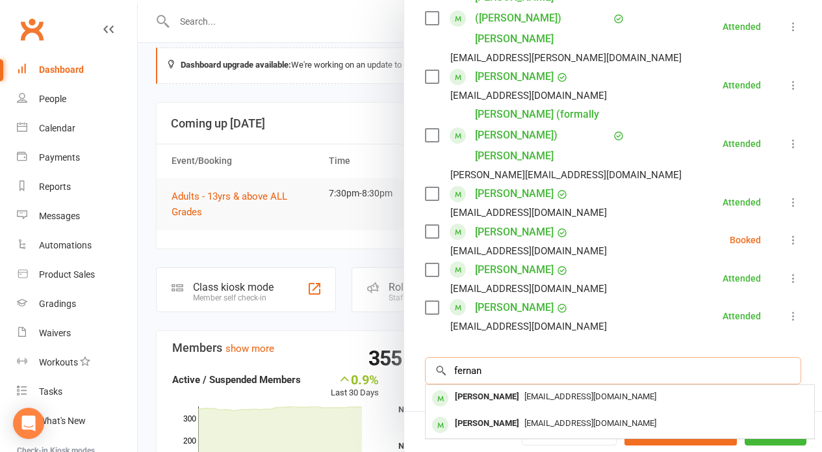
type input "german"
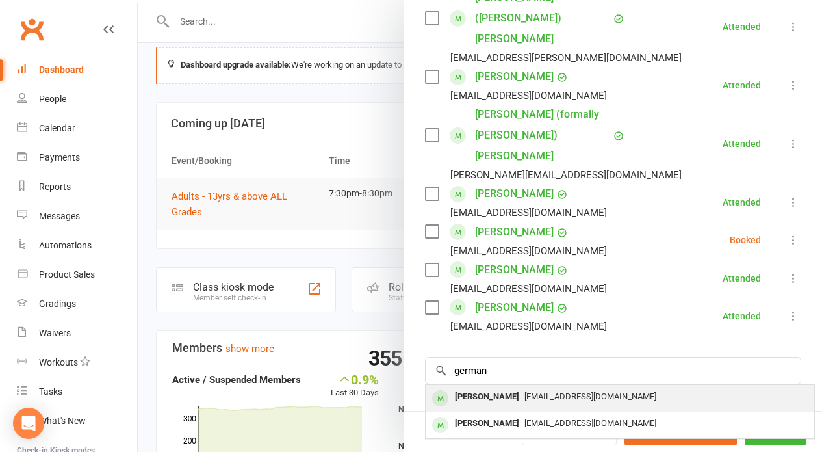
drag, startPoint x: 607, startPoint y: 327, endPoint x: 565, endPoint y: 361, distance: 53.6
click at [565, 387] on div "[EMAIL_ADDRESS][DOMAIN_NAME]" at bounding box center [620, 396] width 378 height 19
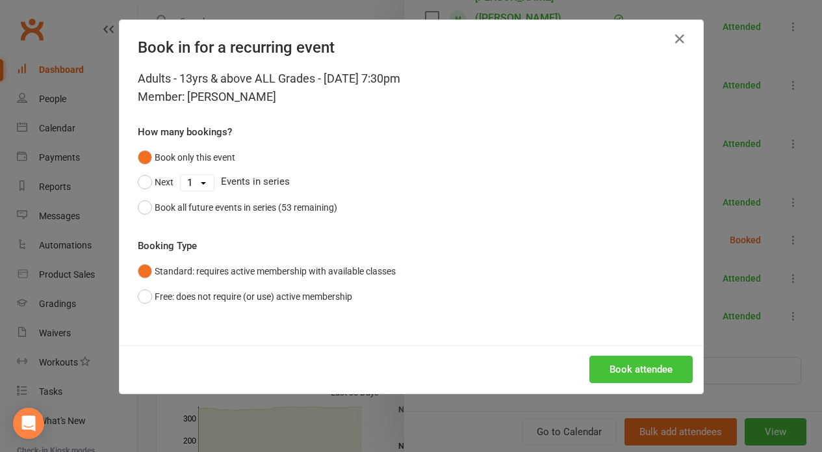
click at [595, 364] on button "Book attendee" at bounding box center [640, 368] width 103 height 27
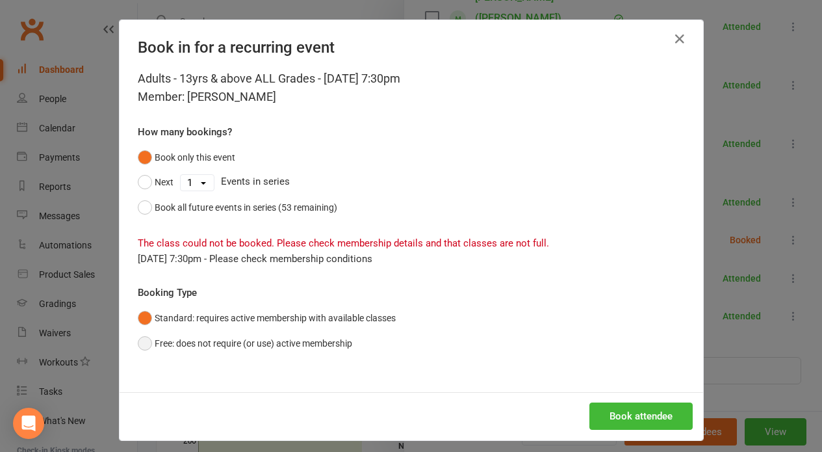
click at [321, 337] on button "Free: does not require (or use) active membership" at bounding box center [245, 343] width 214 height 25
click at [598, 415] on button "Book attendee" at bounding box center [640, 415] width 103 height 27
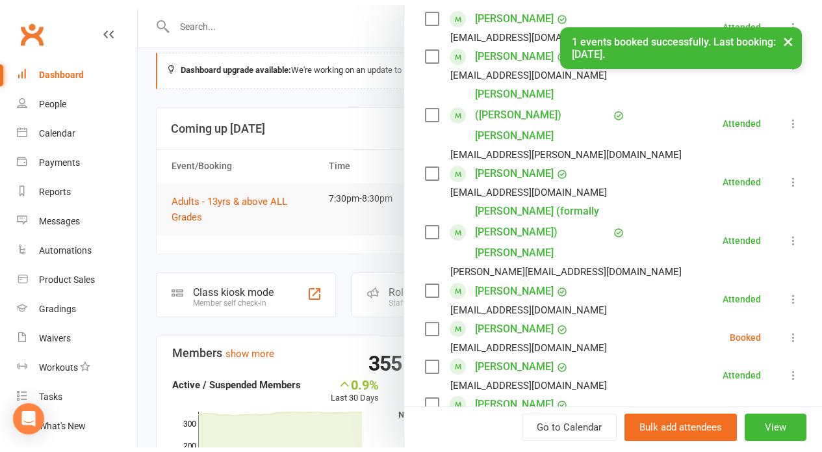
scroll to position [689, 0]
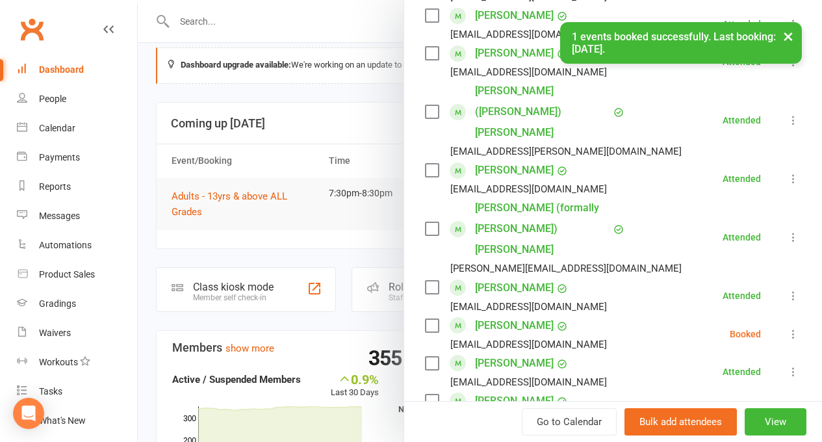
click at [787, 172] on icon at bounding box center [793, 178] width 13 height 13
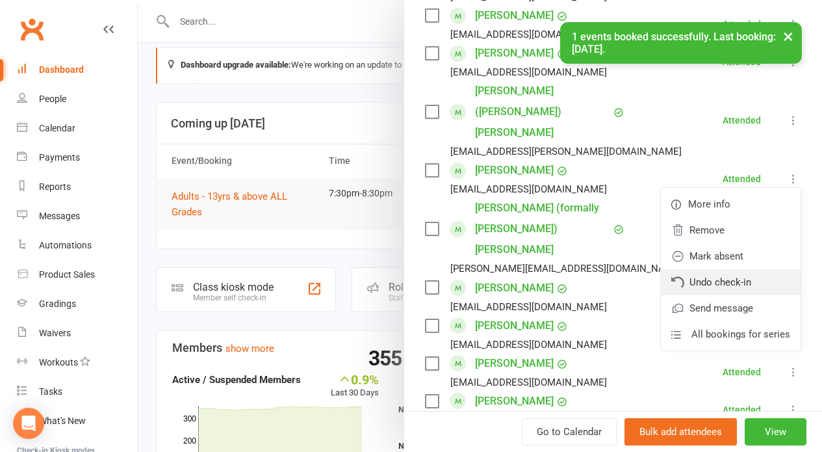
click at [721, 269] on link "Undo check-in" at bounding box center [731, 282] width 140 height 26
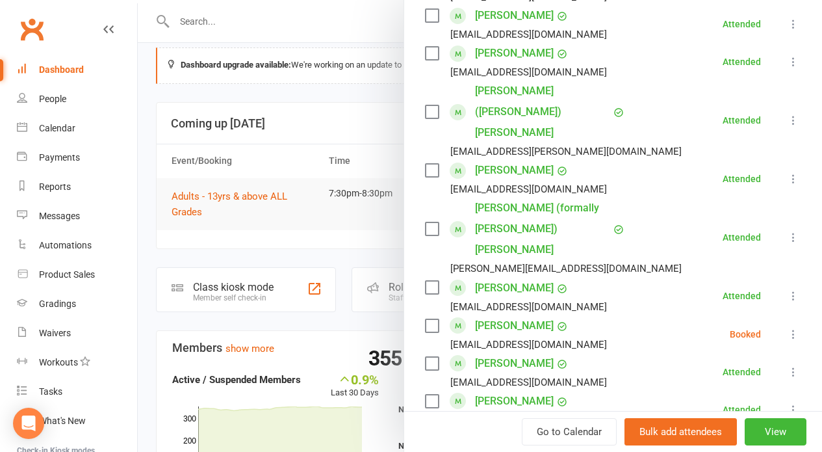
click at [787, 172] on icon at bounding box center [793, 178] width 13 height 13
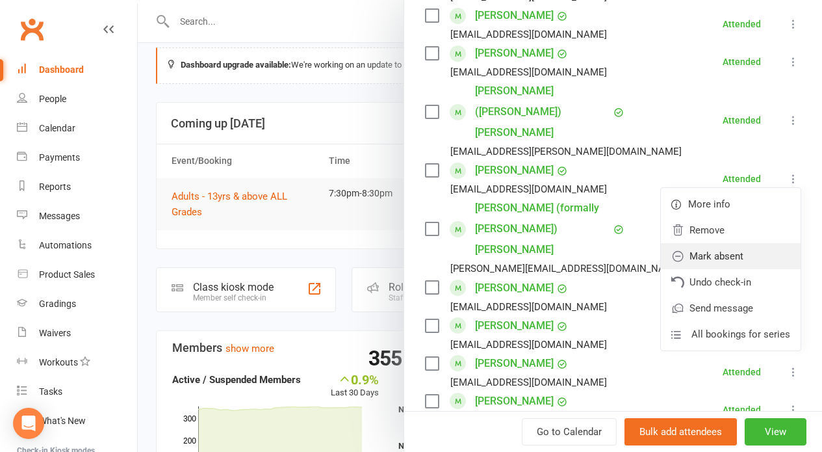
click at [717, 243] on link "Mark absent" at bounding box center [731, 256] width 140 height 26
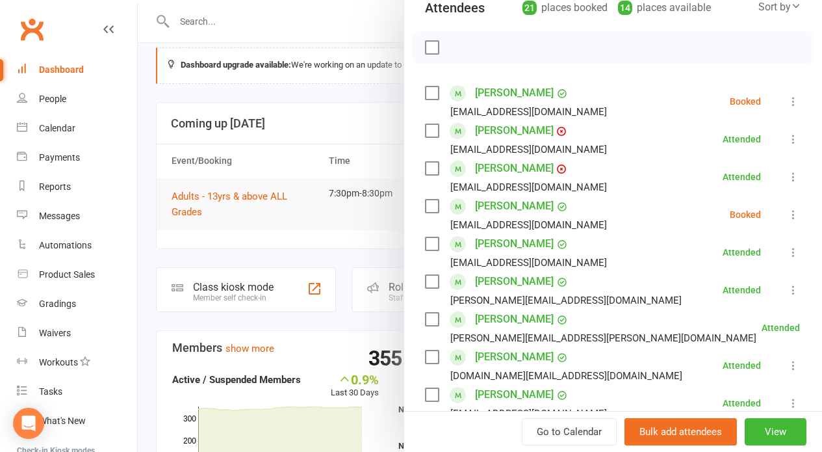
scroll to position [158, 0]
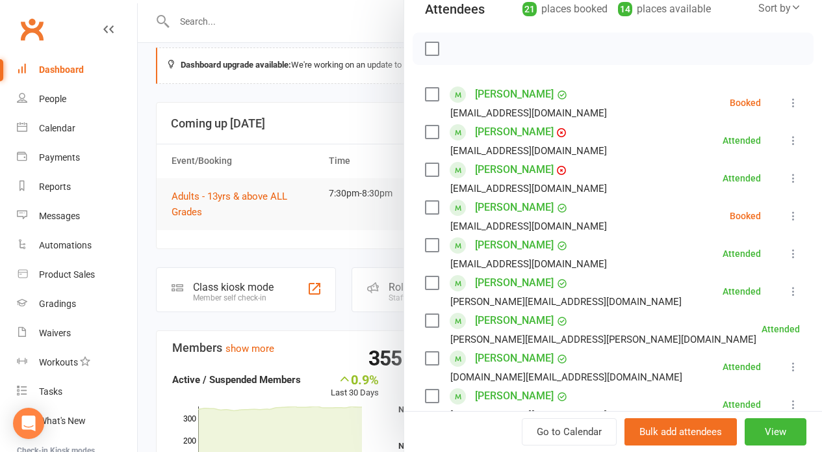
click at [787, 105] on icon at bounding box center [793, 102] width 13 height 13
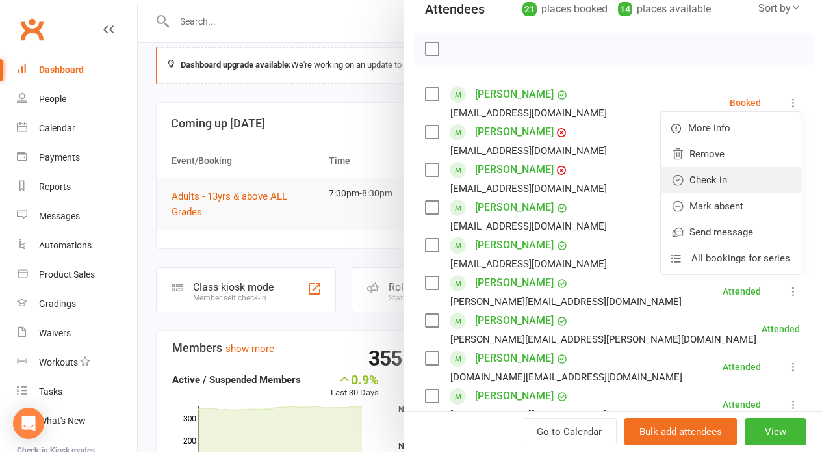
click at [717, 184] on link "Check in" at bounding box center [731, 180] width 140 height 26
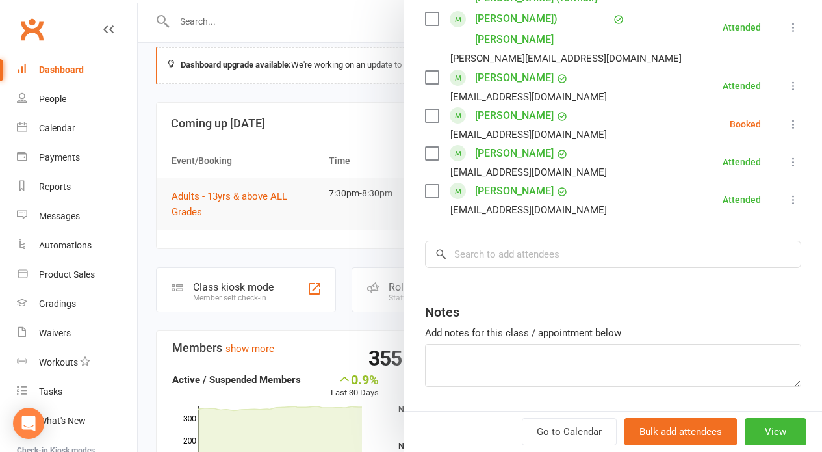
scroll to position [898, 0]
click at [663, 241] on input "search" at bounding box center [613, 254] width 376 height 27
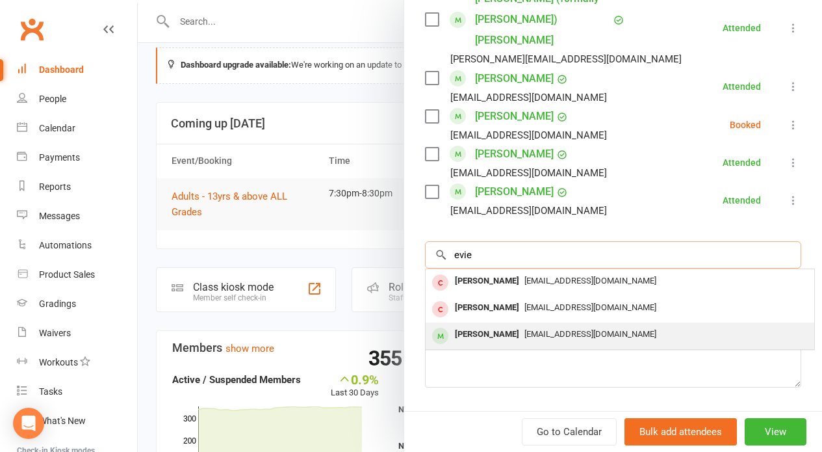
type input "evie"
click at [649, 325] on div "[EMAIL_ADDRESS][DOMAIN_NAME]" at bounding box center [620, 334] width 378 height 19
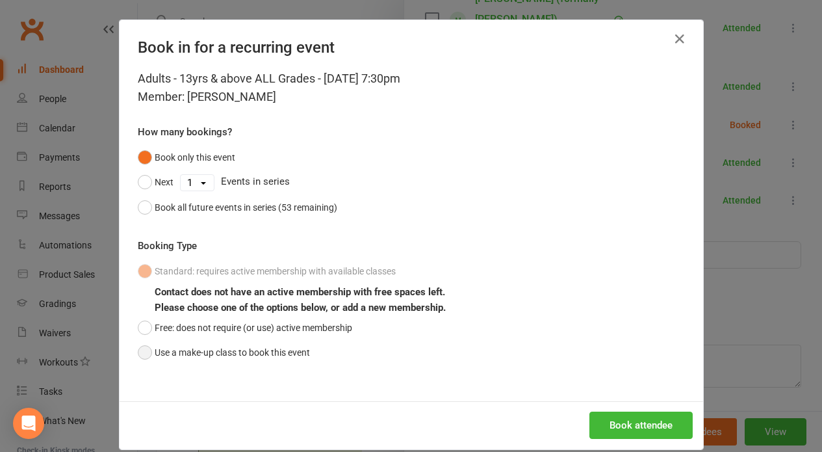
click at [253, 347] on button "Use a make-up class to book this event" at bounding box center [224, 352] width 172 height 25
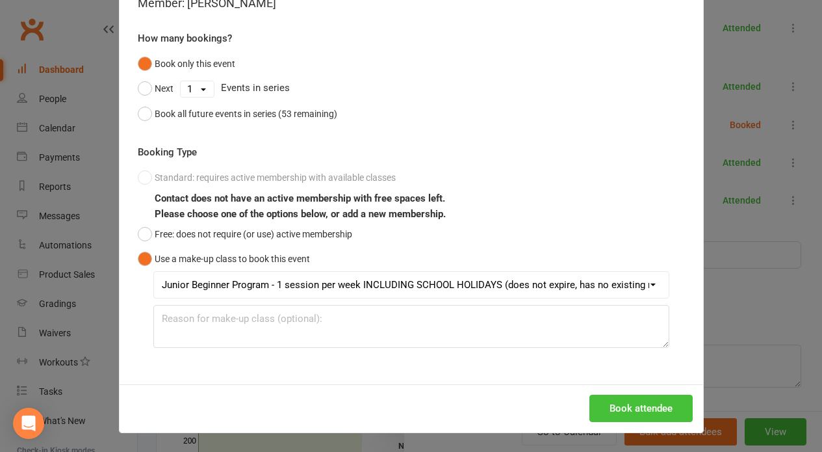
scroll to position [93, 0]
click at [633, 401] on button "Book attendee" at bounding box center [640, 408] width 103 height 27
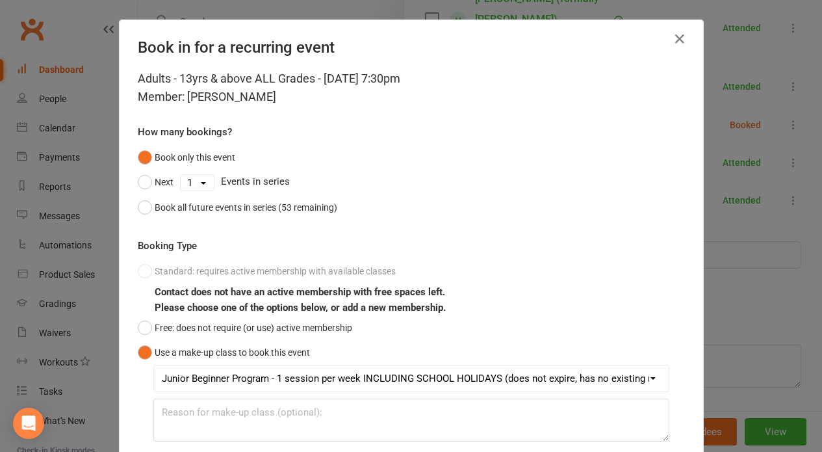
scroll to position [0, 0]
click at [676, 41] on icon "button" at bounding box center [680, 39] width 16 height 16
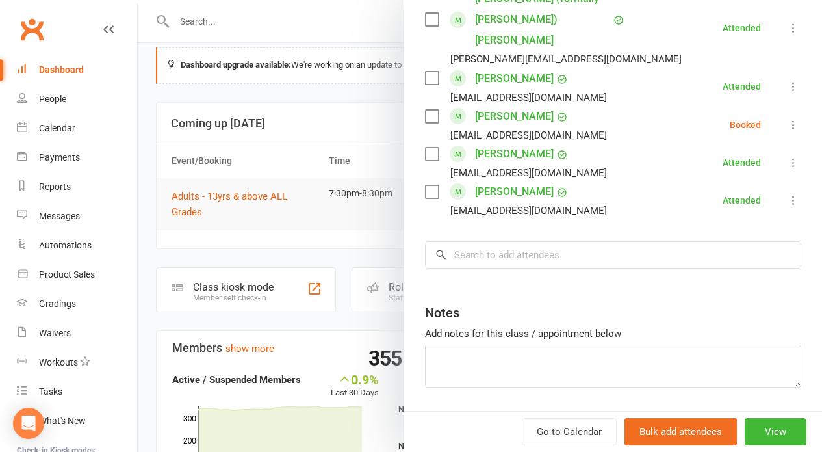
click at [787, 80] on icon at bounding box center [793, 86] width 13 height 13
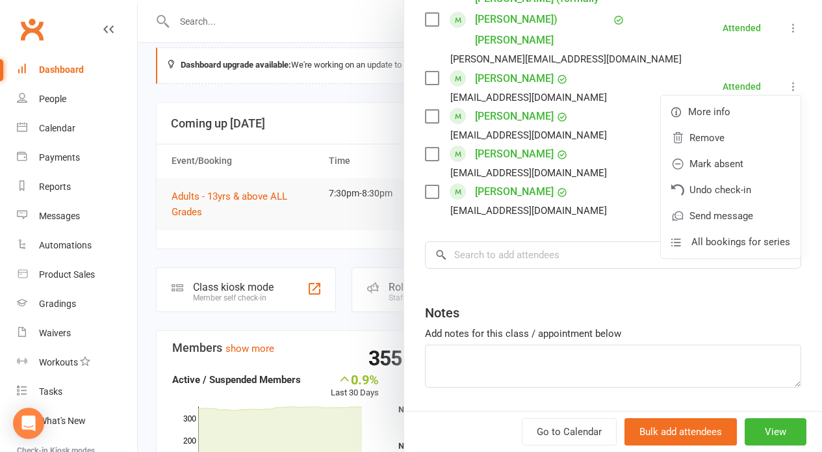
click at [664, 294] on div "Notes" at bounding box center [613, 310] width 376 height 32
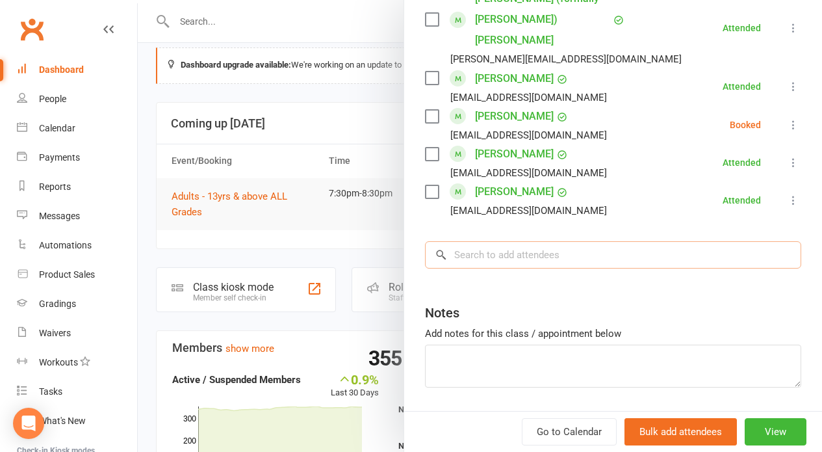
click at [634, 241] on input "search" at bounding box center [613, 254] width 376 height 27
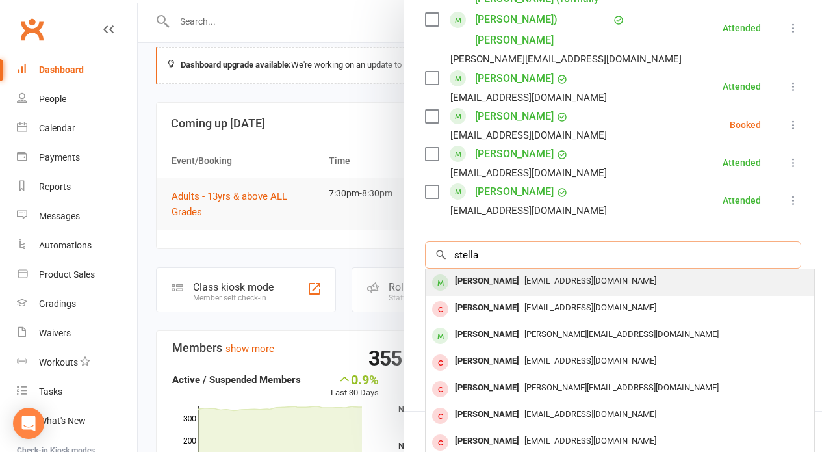
type input "stella"
click at [548, 272] on div "solsen1510@gmail.com" at bounding box center [620, 281] width 378 height 19
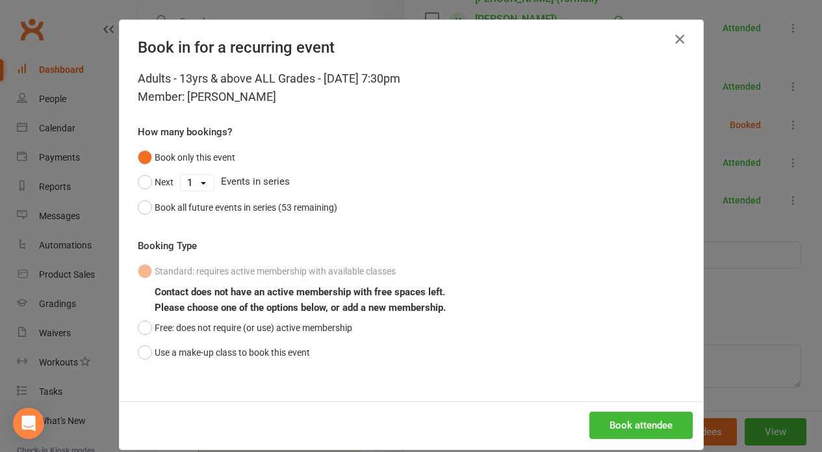
click at [677, 35] on icon "button" at bounding box center [680, 39] width 16 height 16
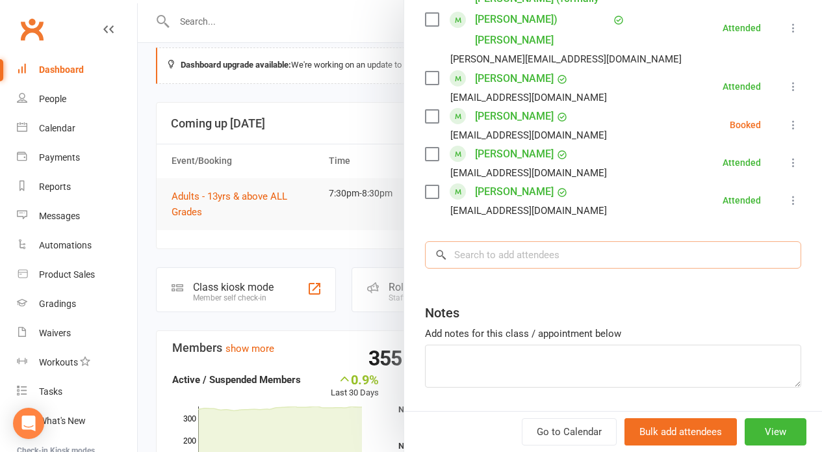
click at [575, 241] on input "search" at bounding box center [613, 254] width 376 height 27
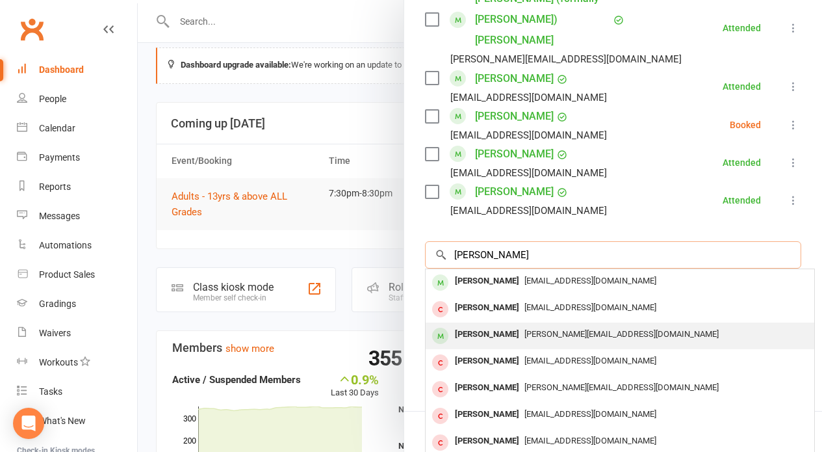
type input "Stella"
click at [532, 329] on span "[PERSON_NAME][EMAIL_ADDRESS][DOMAIN_NAME]" at bounding box center [621, 334] width 194 height 10
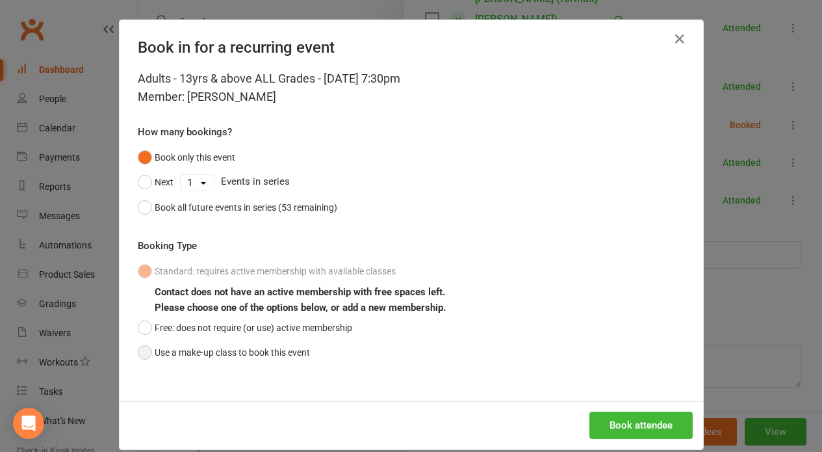
click at [287, 353] on button "Use a make-up class to book this event" at bounding box center [224, 352] width 172 height 25
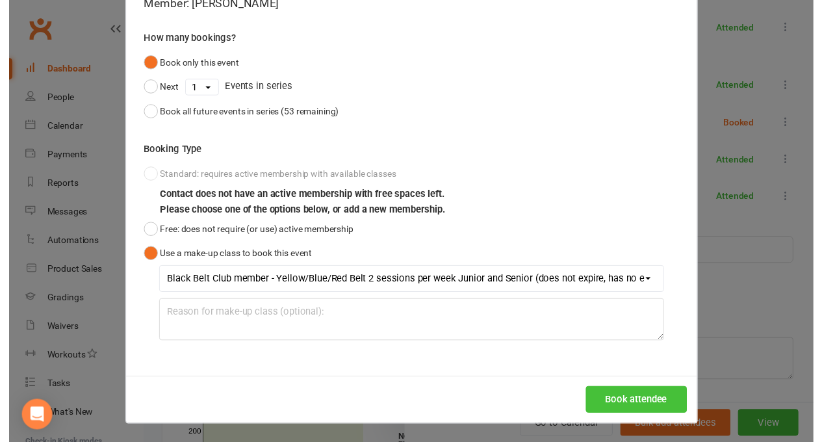
scroll to position [93, 0]
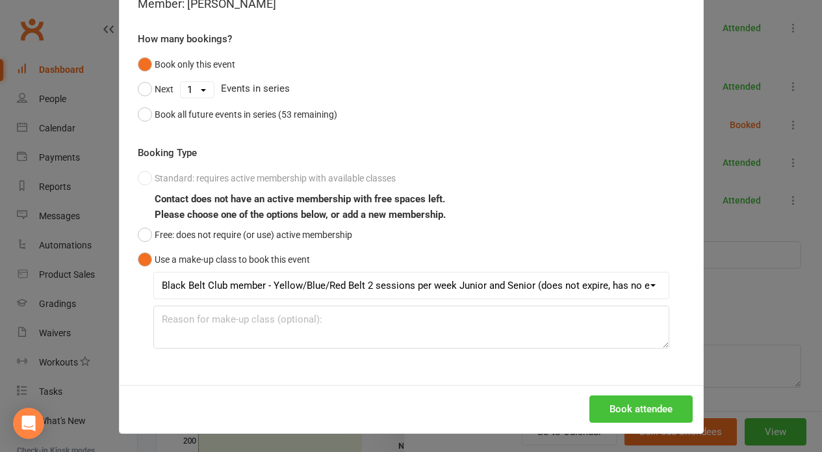
click at [598, 407] on button "Book attendee" at bounding box center [640, 408] width 103 height 27
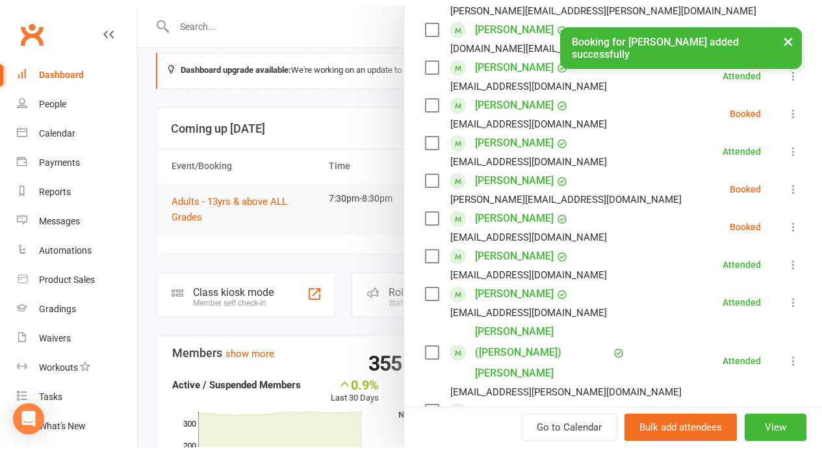
scroll to position [491, 0]
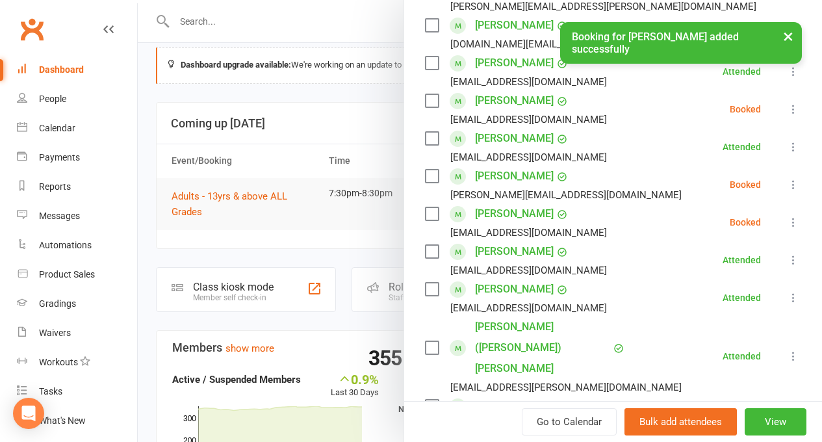
click at [787, 191] on icon at bounding box center [793, 184] width 13 height 13
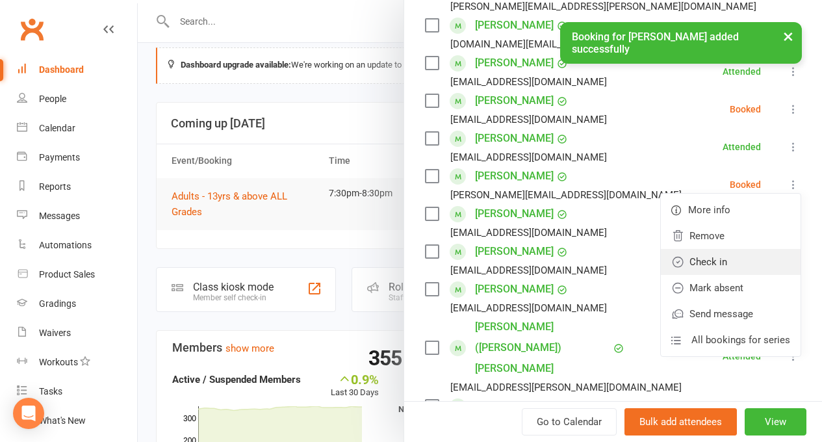
click at [708, 275] on link "Check in" at bounding box center [731, 262] width 140 height 26
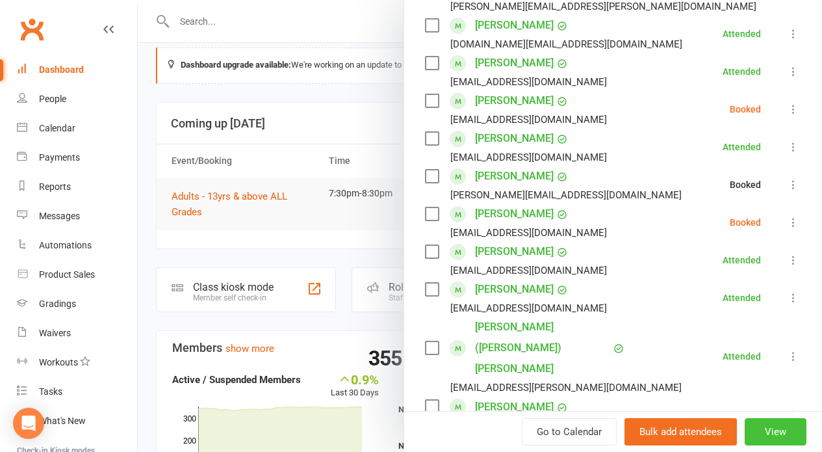
click at [745, 422] on button "View" at bounding box center [776, 431] width 62 height 27
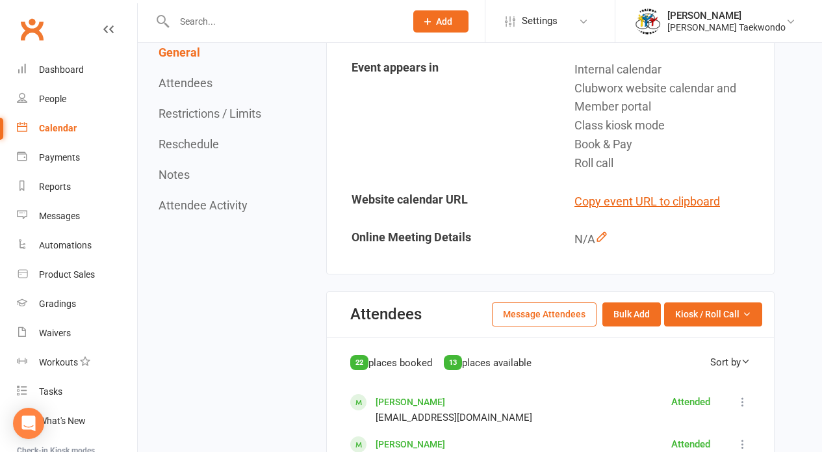
scroll to position [383, 0]
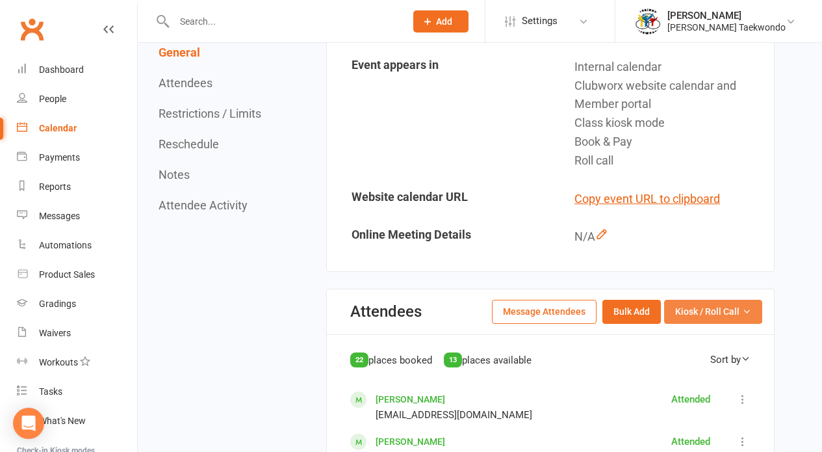
click at [696, 307] on span "Kiosk / Roll Call" at bounding box center [707, 311] width 64 height 14
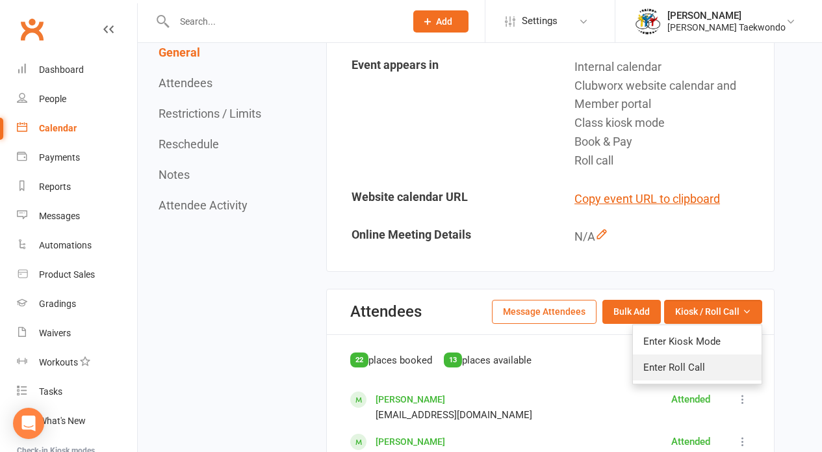
click at [684, 359] on link "Enter Roll Call" at bounding box center [697, 367] width 129 height 26
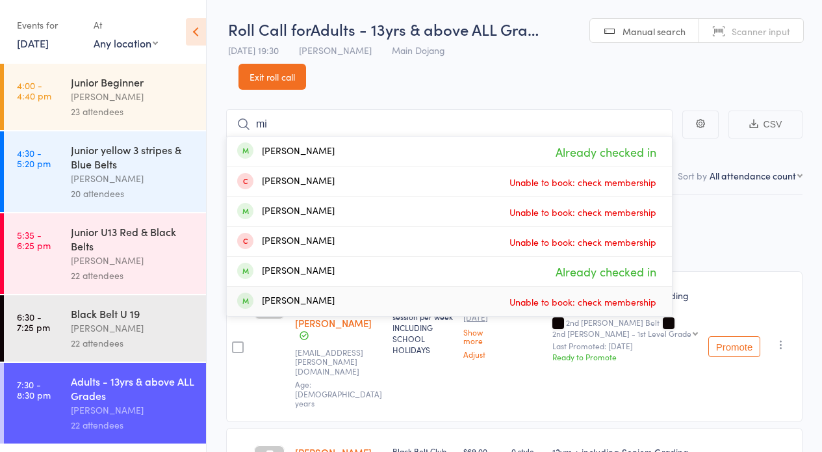
type input "m"
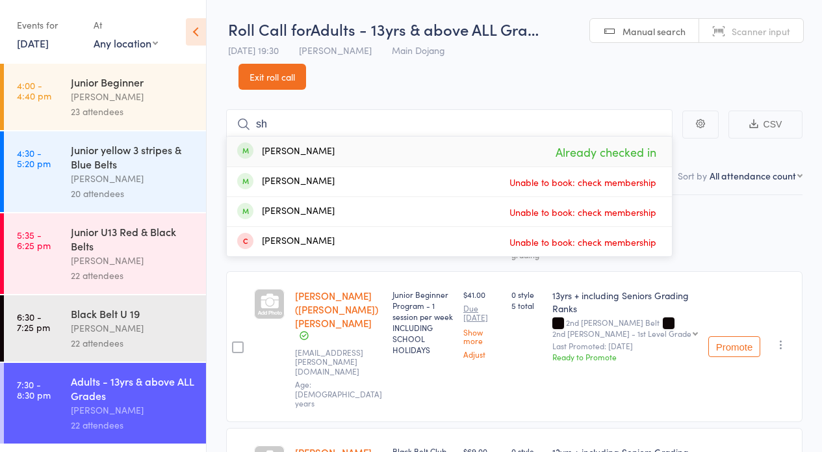
type input "s"
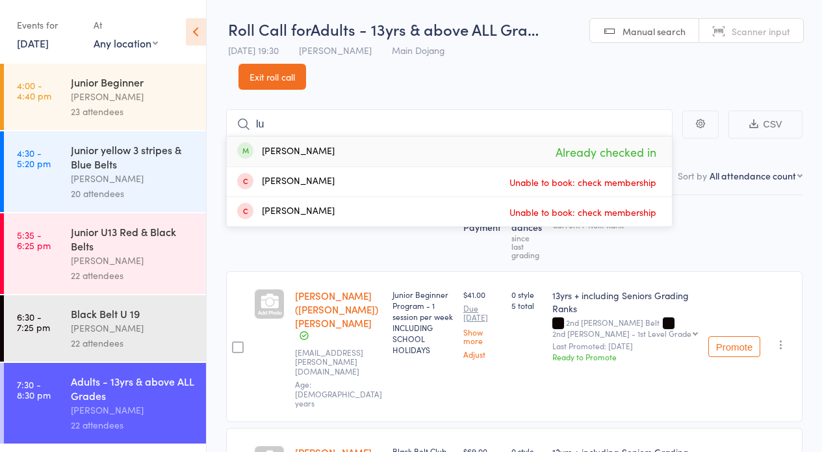
type input "l"
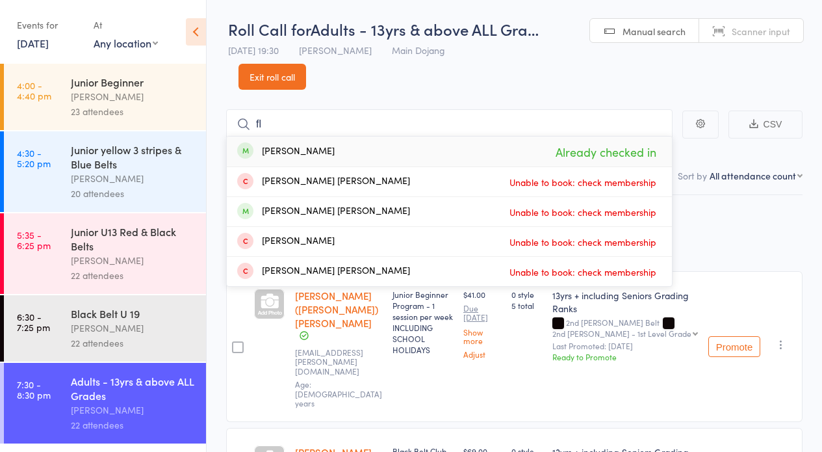
type input "f"
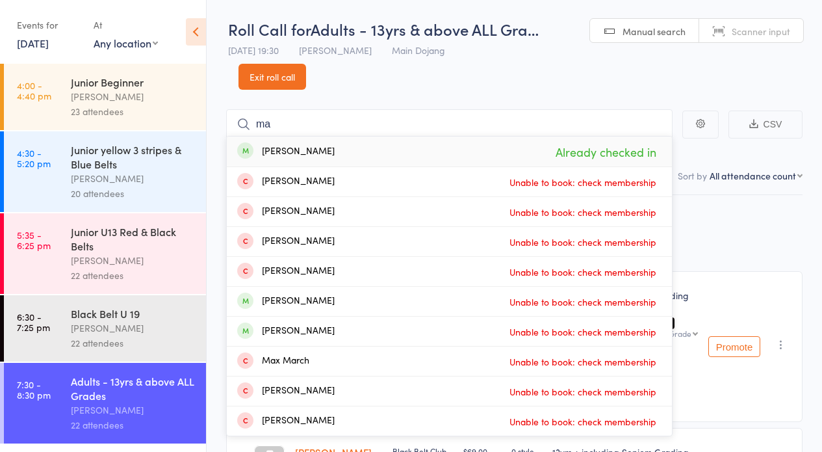
type input "m"
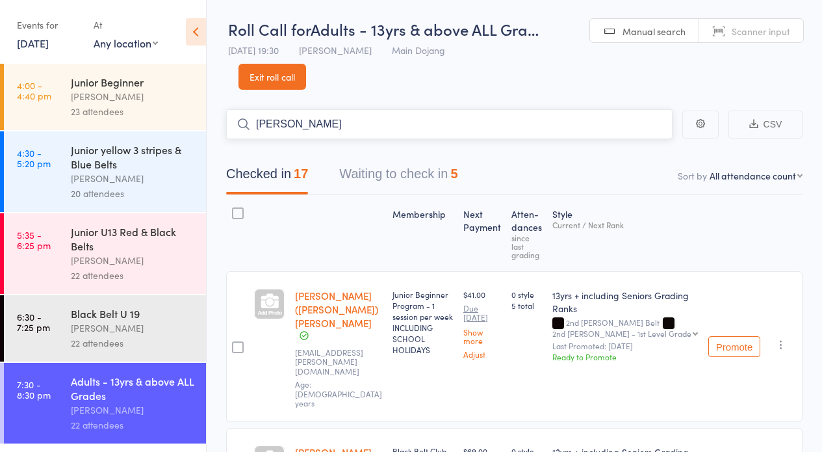
click at [305, 125] on input "[PERSON_NAME]" at bounding box center [449, 124] width 446 height 30
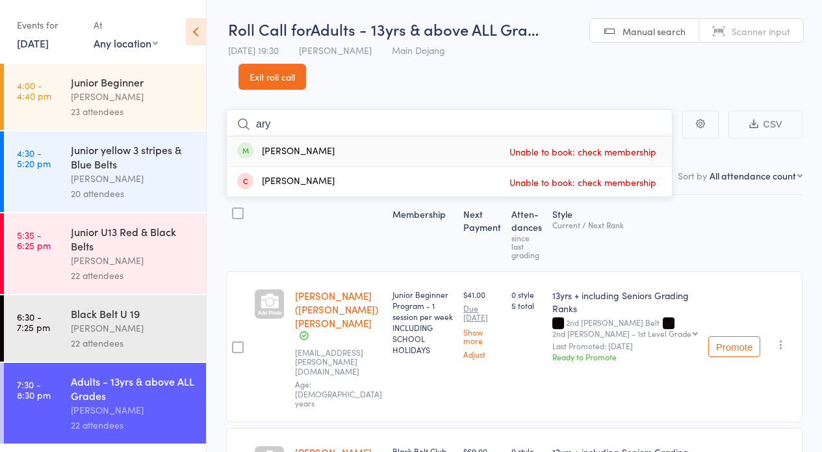
type input "ary"
click at [284, 75] on link "Exit roll call" at bounding box center [272, 77] width 68 height 26
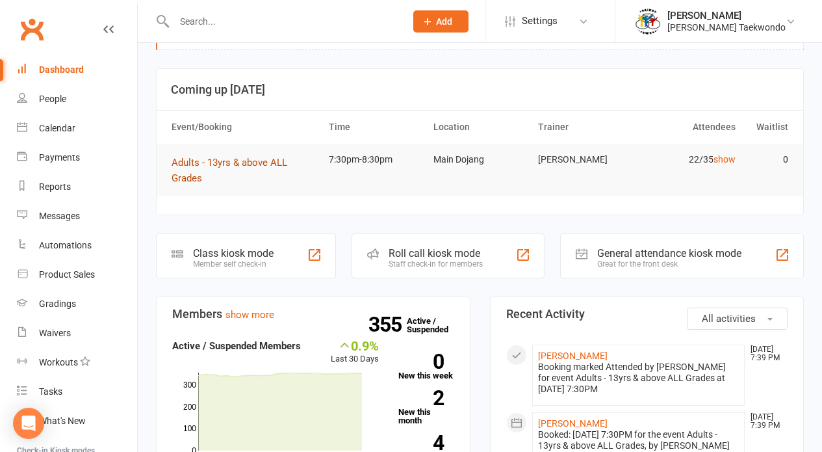
click at [236, 167] on button "Adults - 13yrs & above ALL Grades" at bounding box center [245, 170] width 146 height 31
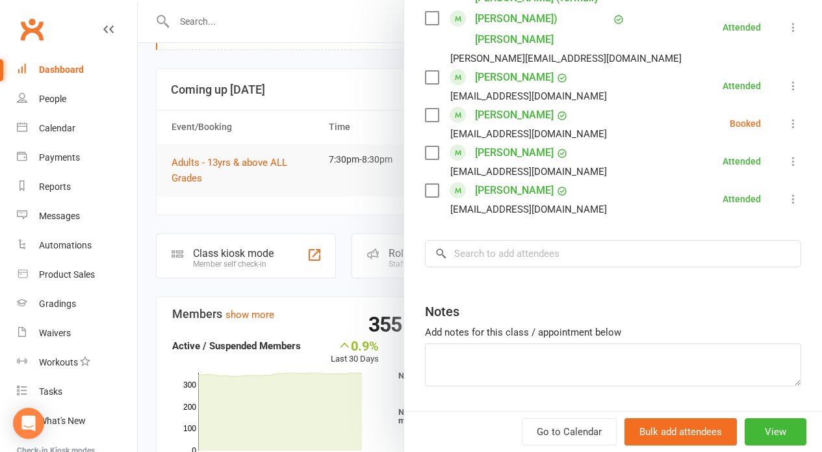
scroll to position [936, 0]
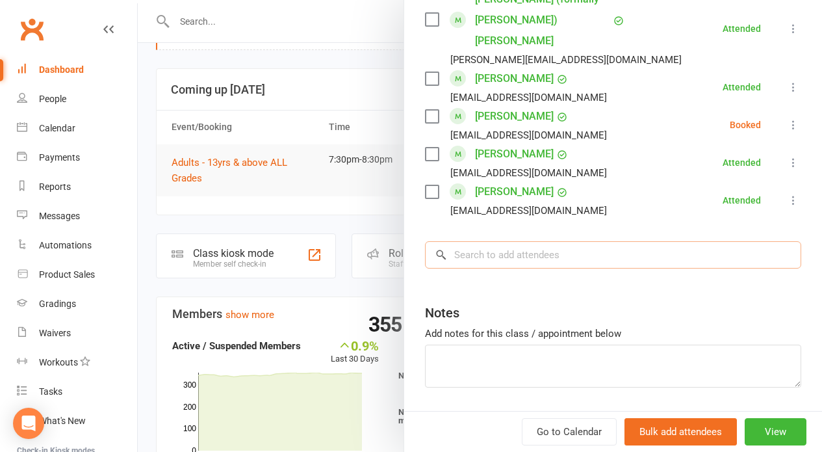
click at [645, 241] on input "search" at bounding box center [613, 254] width 376 height 27
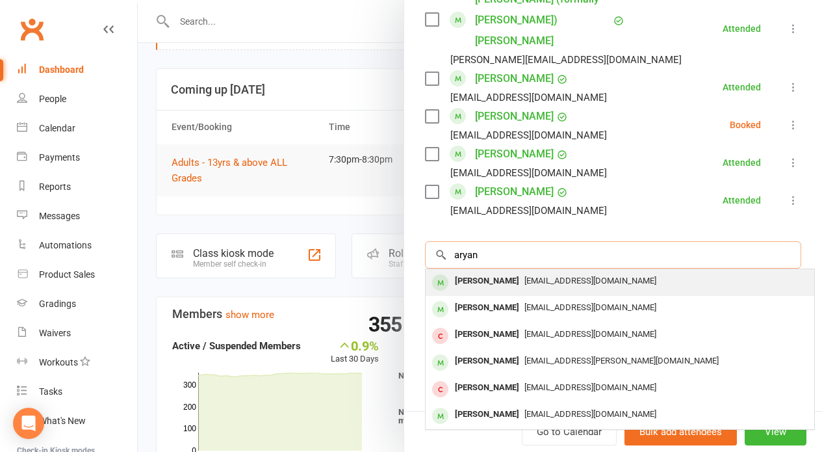
type input "aryan"
click at [574, 275] on span "[EMAIL_ADDRESS][DOMAIN_NAME]" at bounding box center [590, 280] width 132 height 10
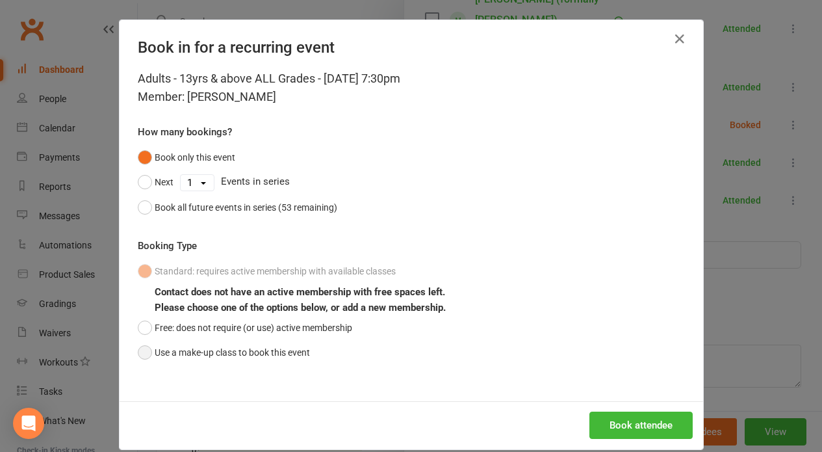
click at [267, 352] on button "Use a make-up class to book this event" at bounding box center [224, 352] width 172 height 25
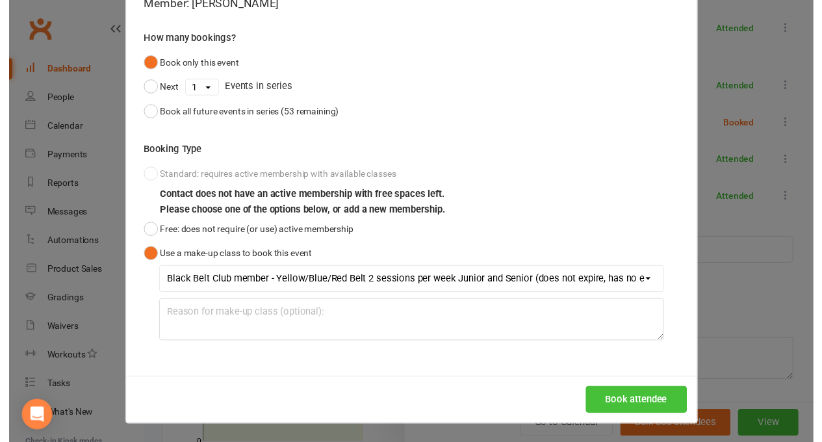
scroll to position [93, 0]
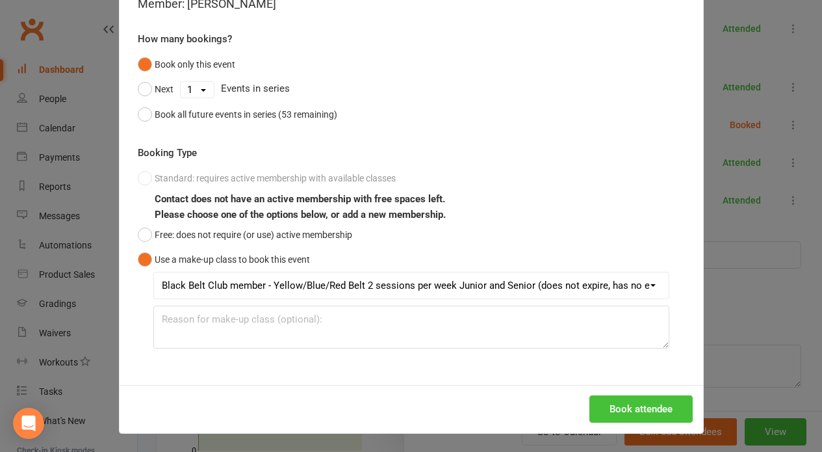
click at [648, 413] on button "Book attendee" at bounding box center [640, 408] width 103 height 27
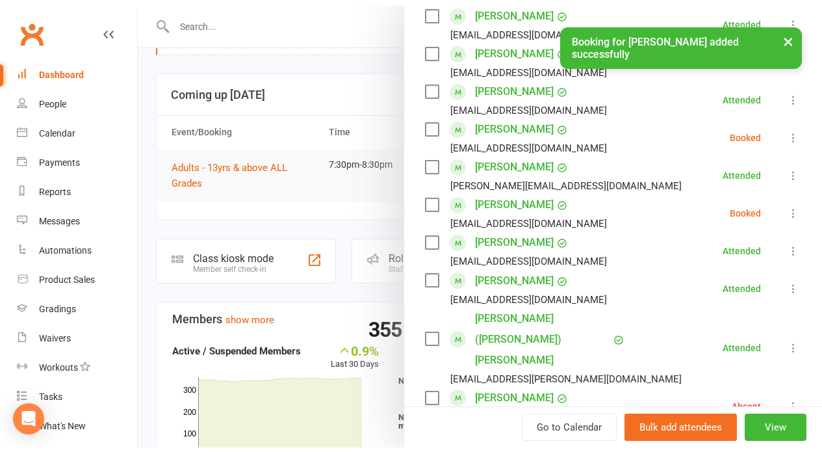
scroll to position [520, 0]
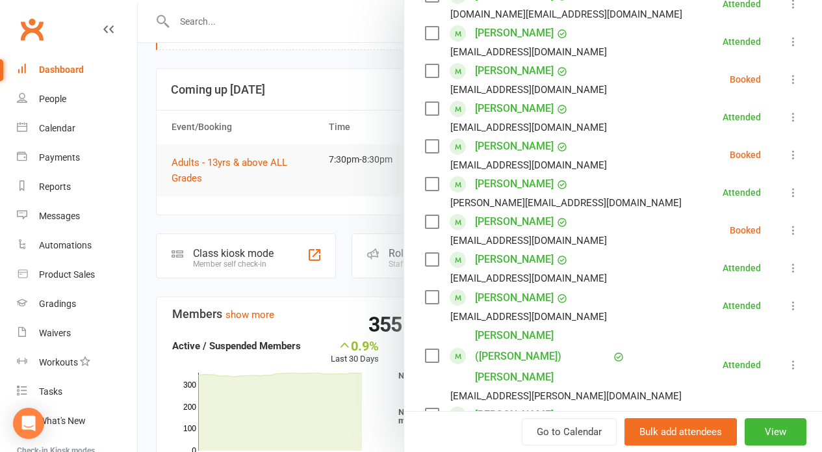
click at [787, 161] on icon at bounding box center [793, 154] width 13 height 13
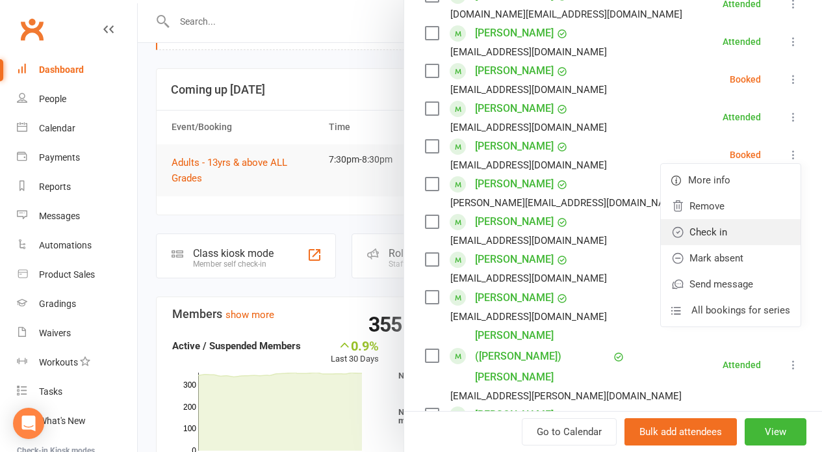
click at [735, 245] on link "Check in" at bounding box center [731, 232] width 140 height 26
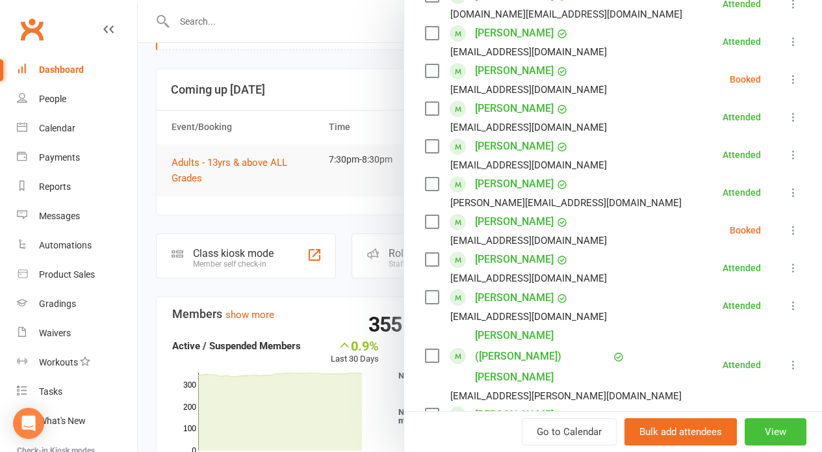
click at [755, 429] on button "View" at bounding box center [776, 431] width 62 height 27
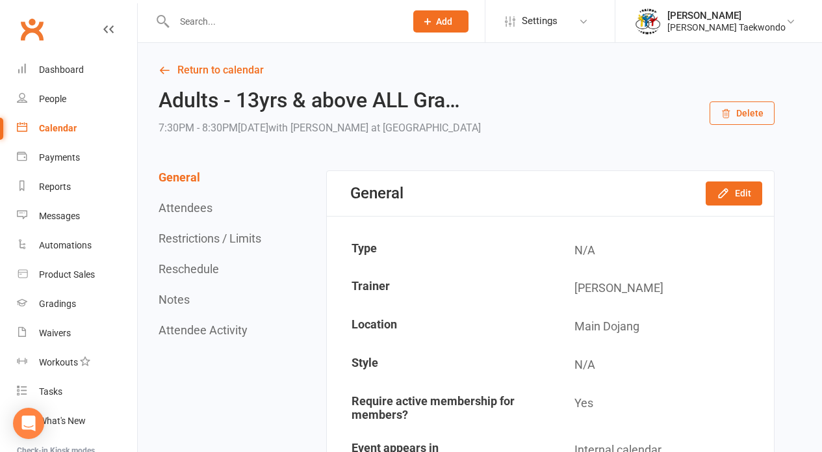
scroll to position [294, 0]
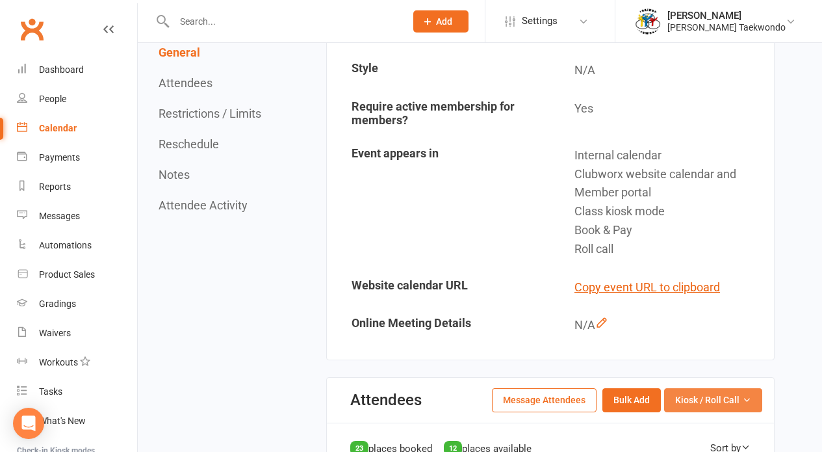
click at [708, 404] on button "Kiosk / Roll Call" at bounding box center [713, 399] width 98 height 23
click at [689, 442] on link "Enter Roll Call" at bounding box center [697, 455] width 129 height 26
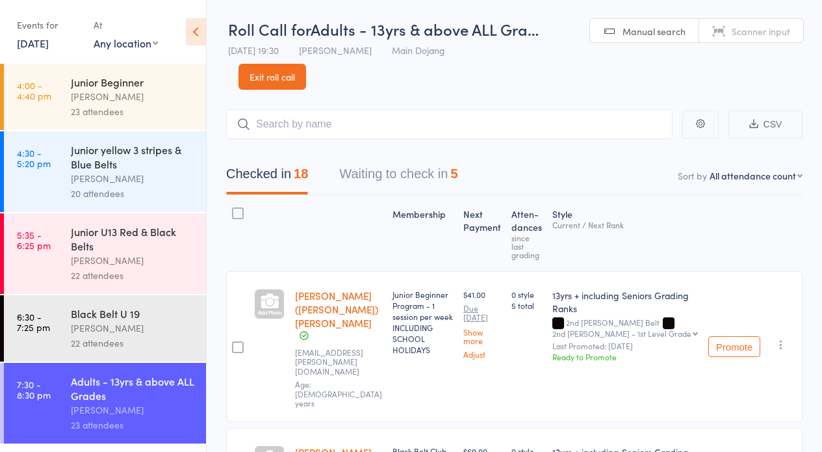
click at [395, 179] on button "Waiting to check in 5" at bounding box center [398, 177] width 118 height 34
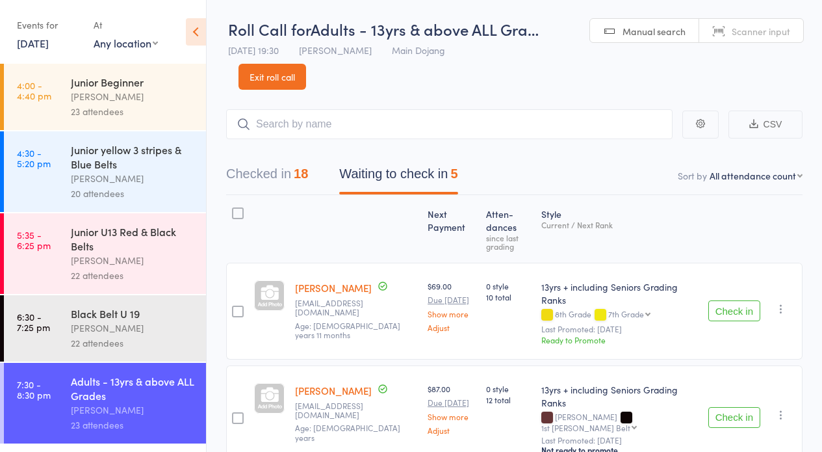
click at [234, 216] on div at bounding box center [238, 213] width 12 height 12
click at [235, 209] on input "checkbox" at bounding box center [235, 209] width 0 height 0
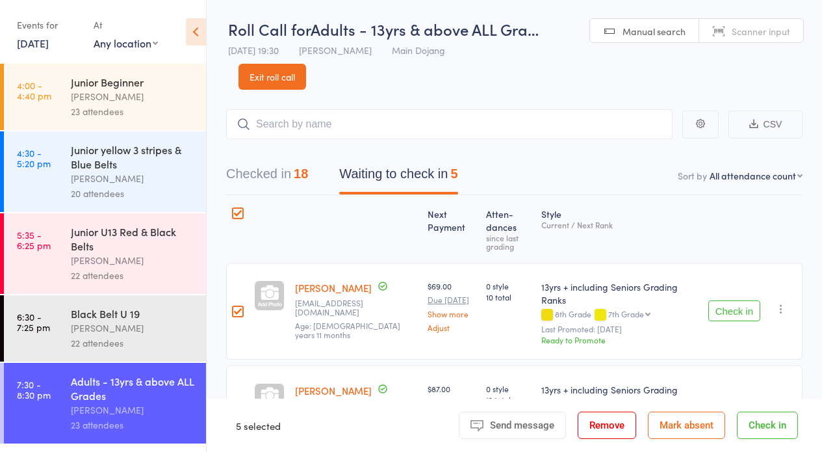
click at [663, 431] on button "Mark absent" at bounding box center [686, 424] width 77 height 27
